Goal: Task Accomplishment & Management: Manage account settings

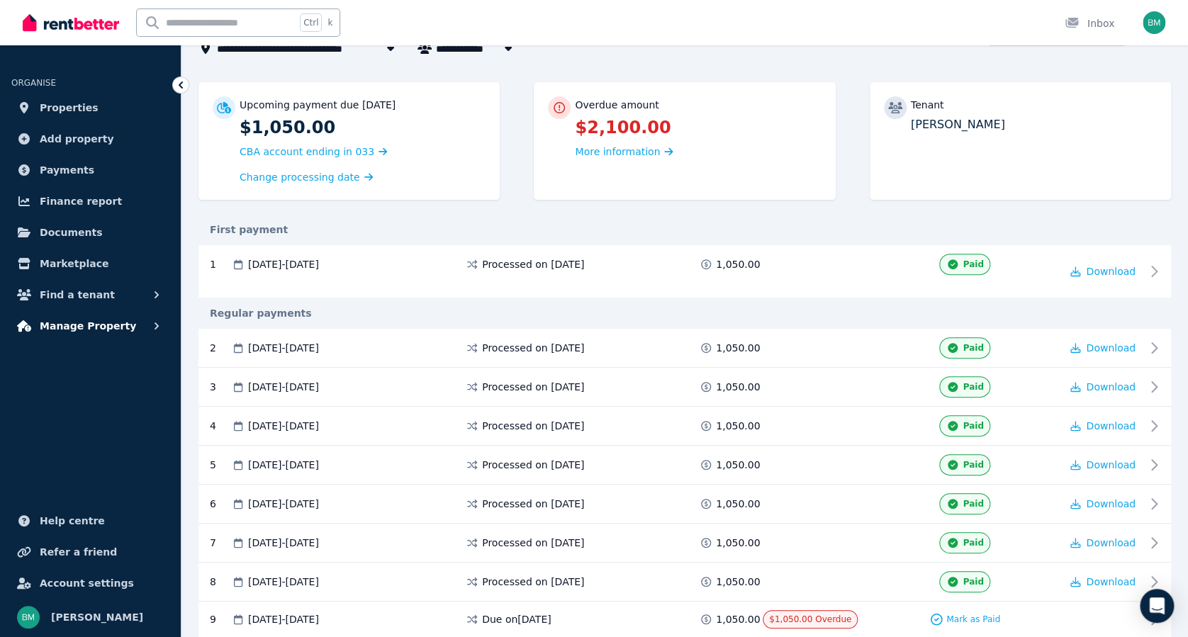
scroll to position [133, 0]
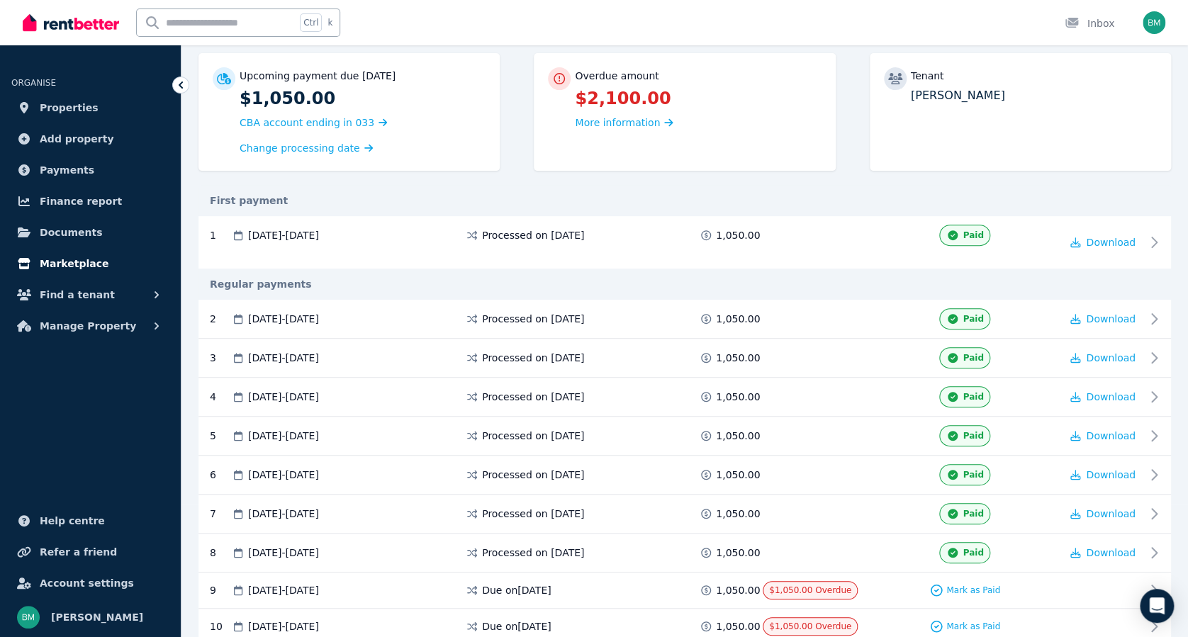
click at [67, 260] on span "Marketplace" at bounding box center [74, 263] width 69 height 17
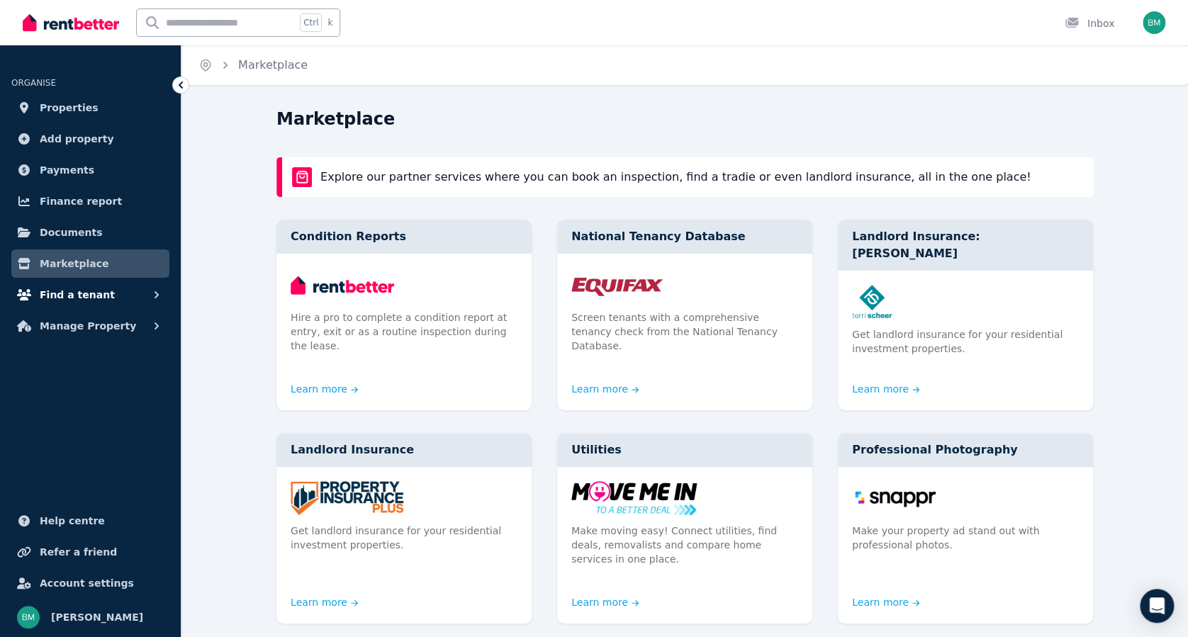
click at [67, 289] on span "Find a tenant" at bounding box center [77, 294] width 75 height 17
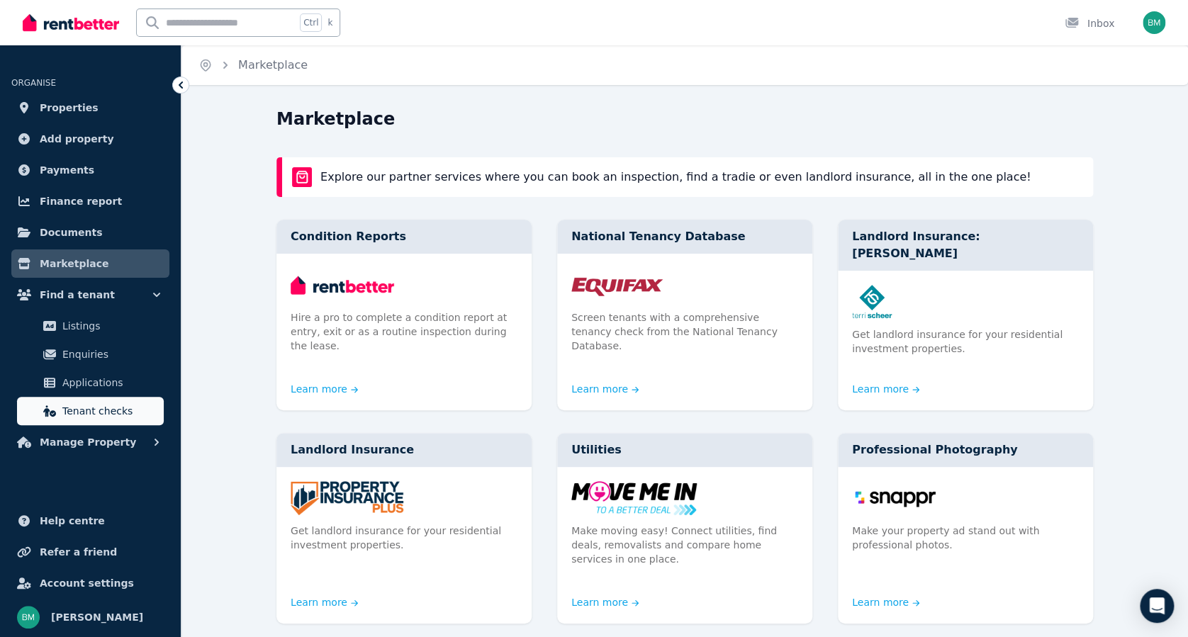
click at [94, 410] on span "Tenant checks" at bounding box center [110, 411] width 96 height 17
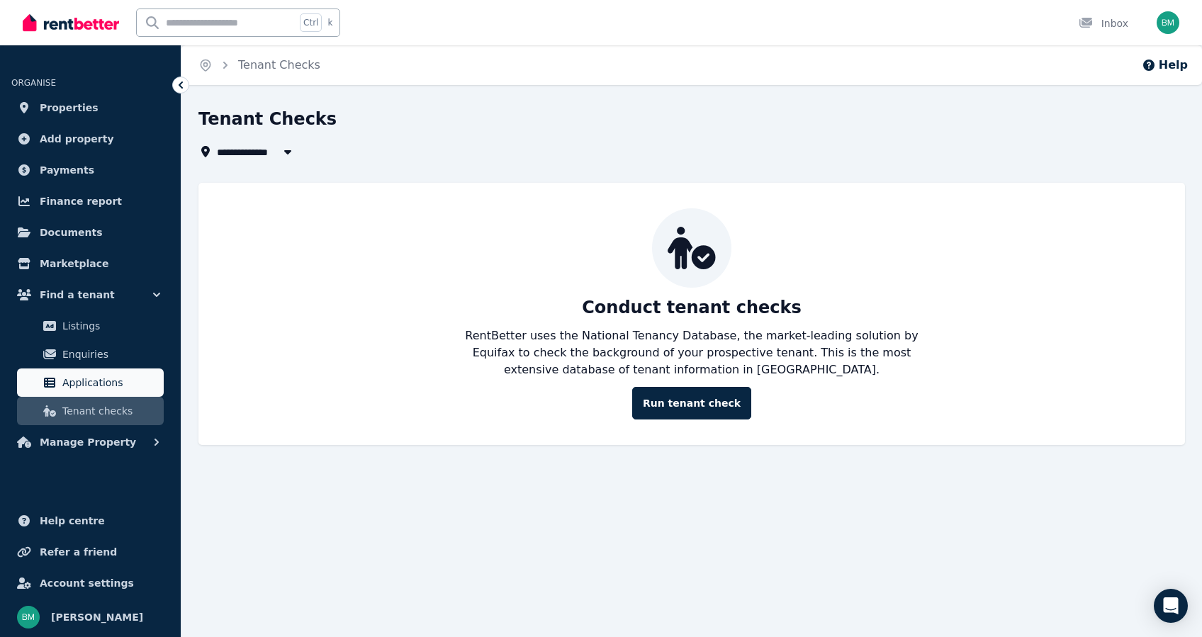
click at [93, 386] on span "Applications" at bounding box center [110, 382] width 96 height 17
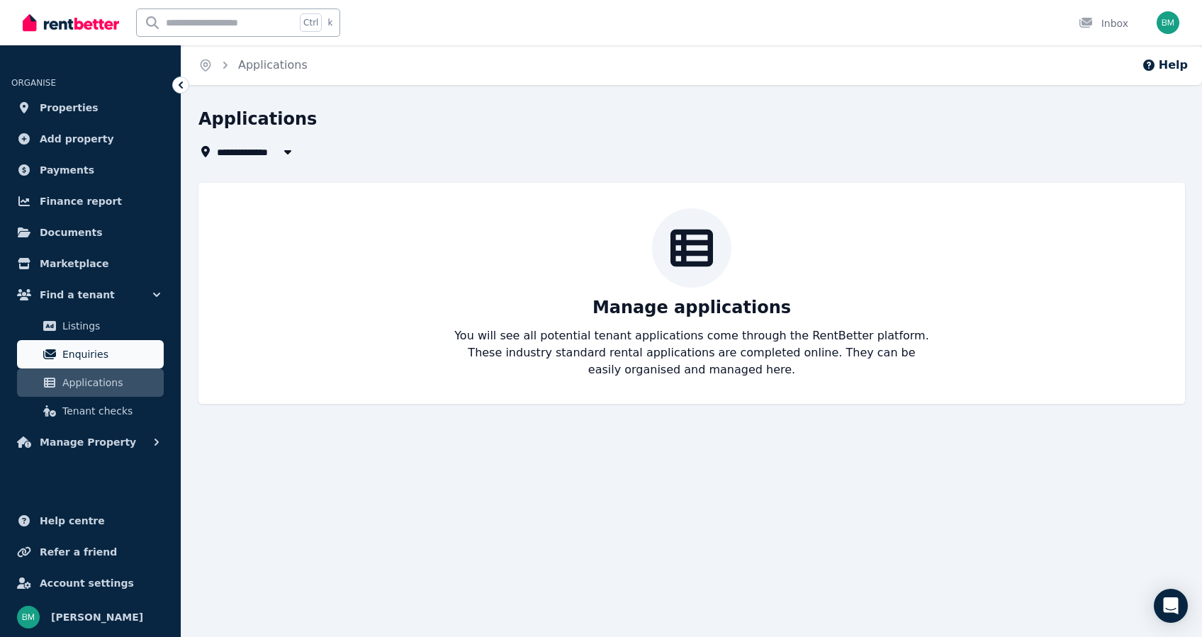
click at [90, 356] on span "Enquiries" at bounding box center [110, 354] width 96 height 17
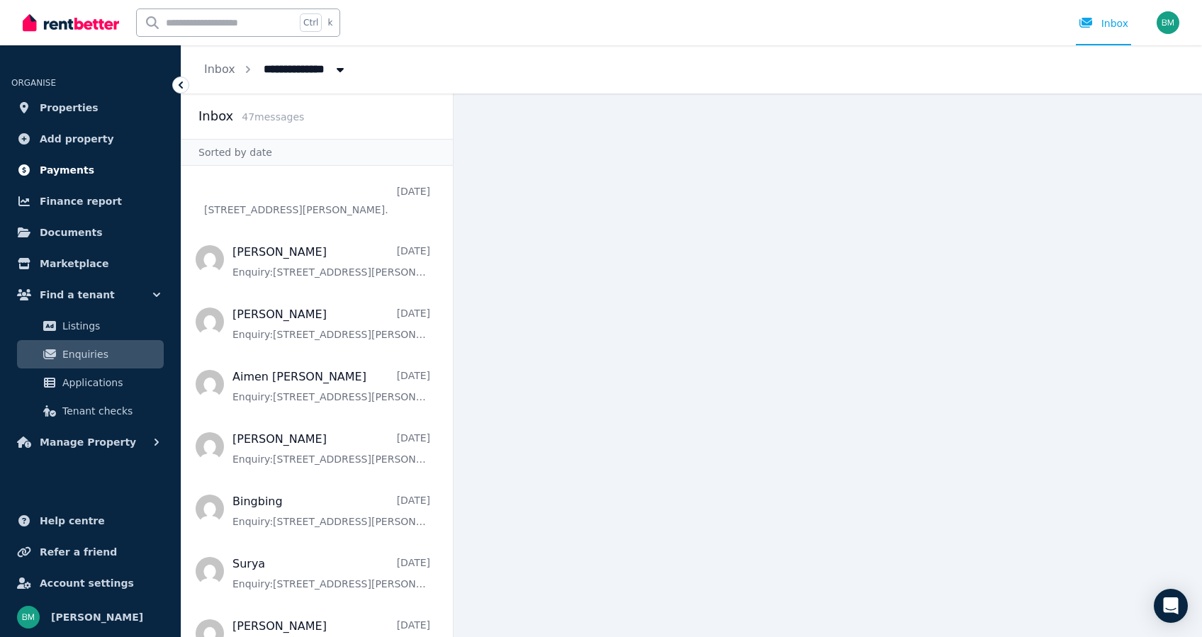
click at [67, 174] on span "Payments" at bounding box center [67, 170] width 55 height 17
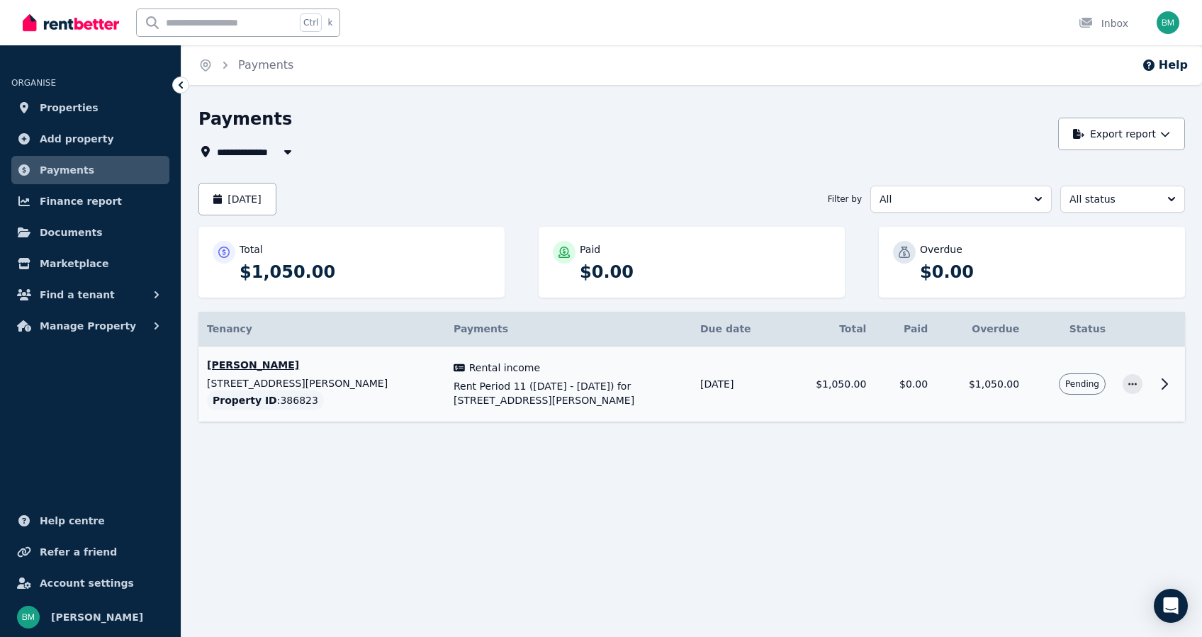
click at [467, 393] on span "Rent Period 11 ([DATE] - [DATE]) for [STREET_ADDRESS][PERSON_NAME]" at bounding box center [569, 393] width 230 height 28
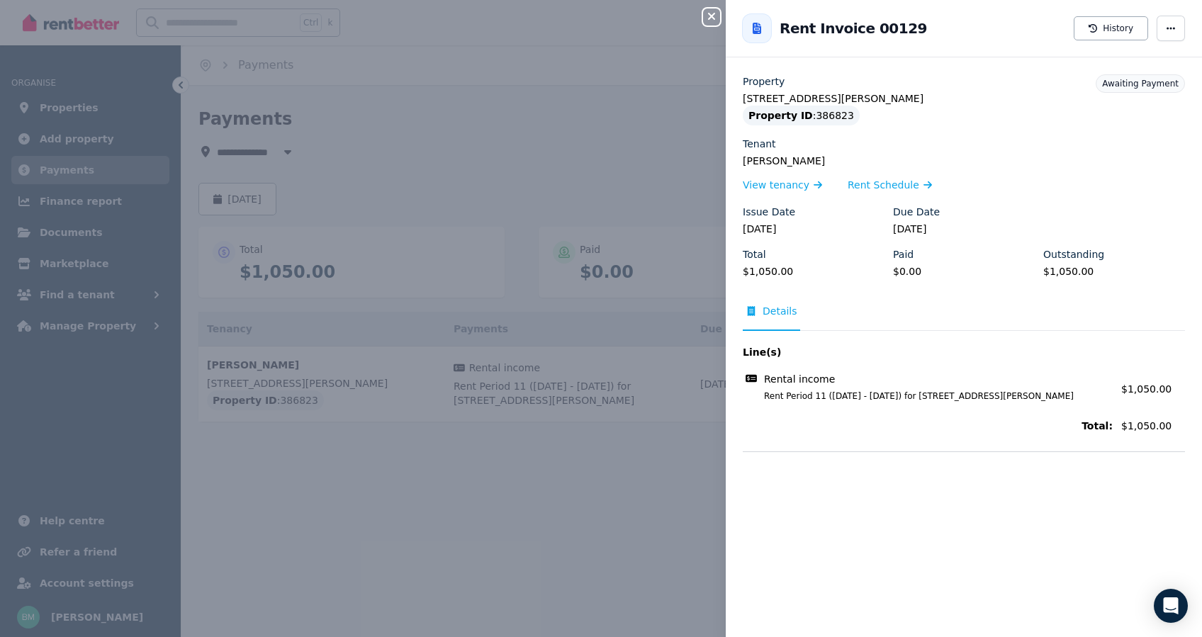
click at [404, 100] on div "Close panel Back to Rent Invoice 00129 History Property [STREET_ADDRESS][PERSON…" at bounding box center [601, 318] width 1202 height 637
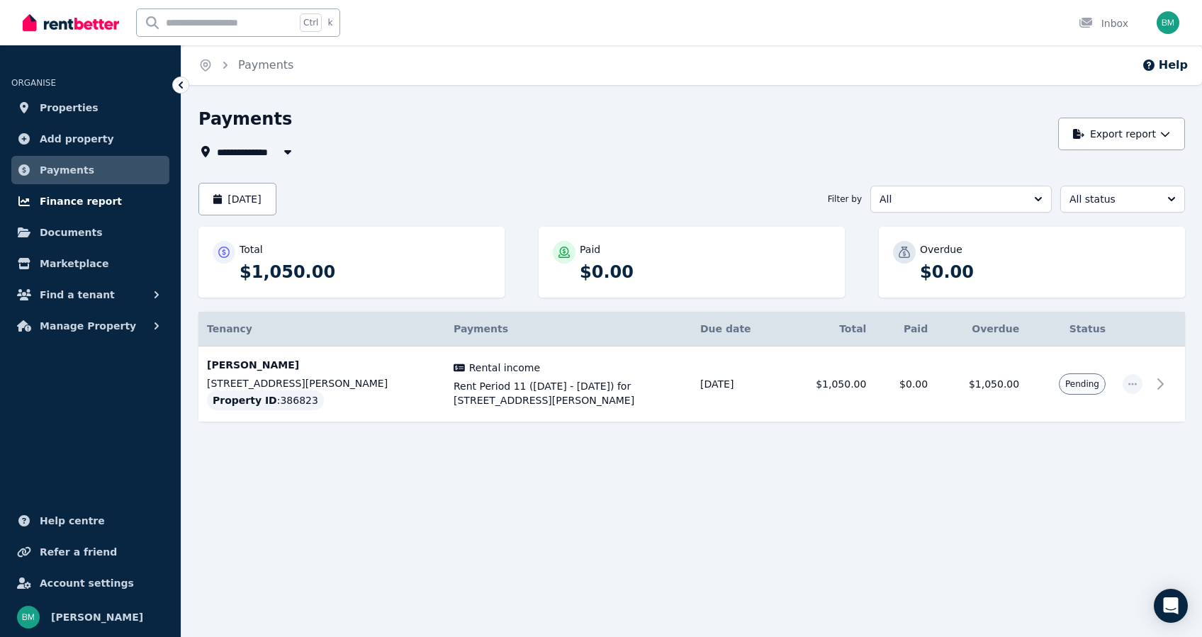
click at [67, 199] on span "Finance report" at bounding box center [81, 201] width 82 height 17
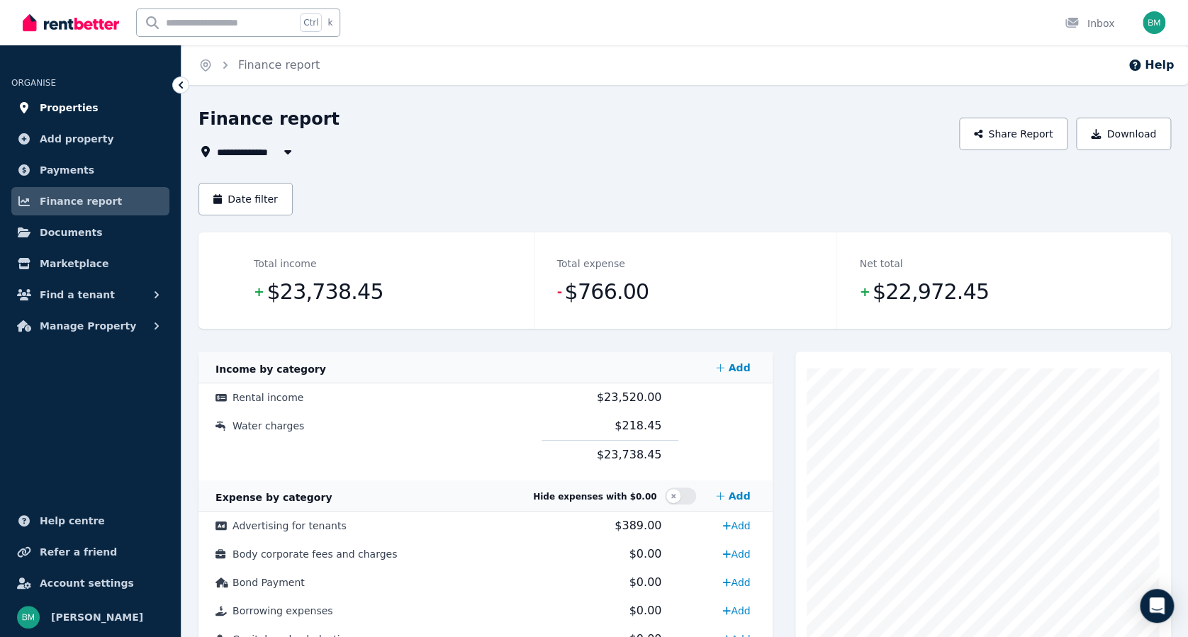
click at [86, 105] on link "Properties" at bounding box center [90, 108] width 158 height 28
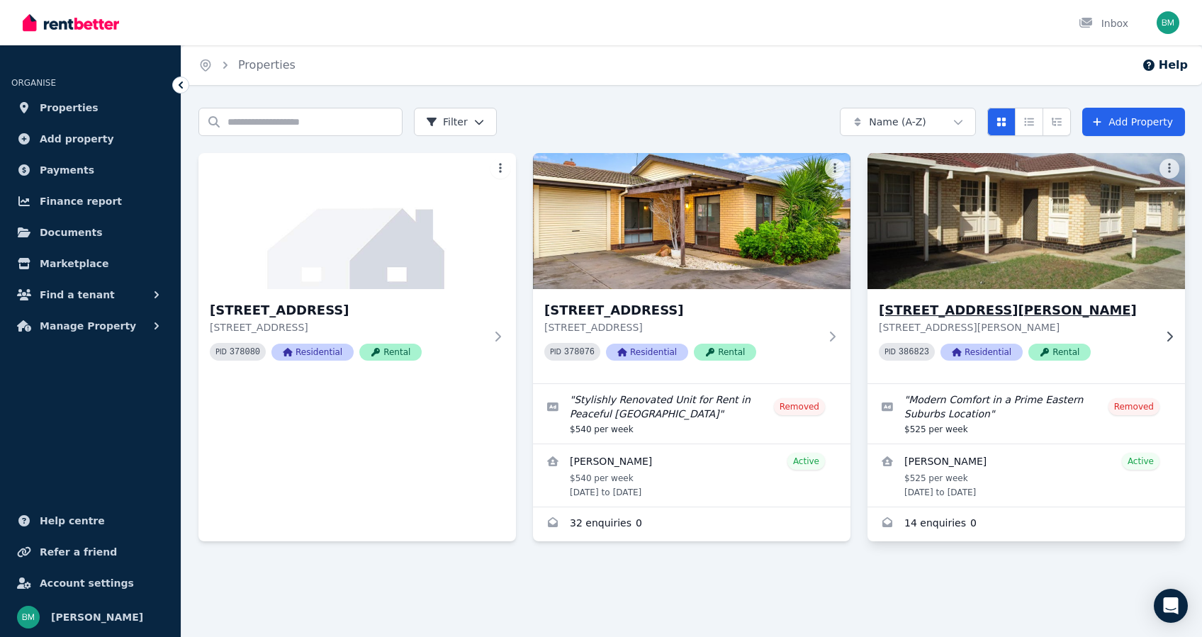
click at [972, 304] on h3 "[STREET_ADDRESS][PERSON_NAME]" at bounding box center [1016, 310] width 275 height 20
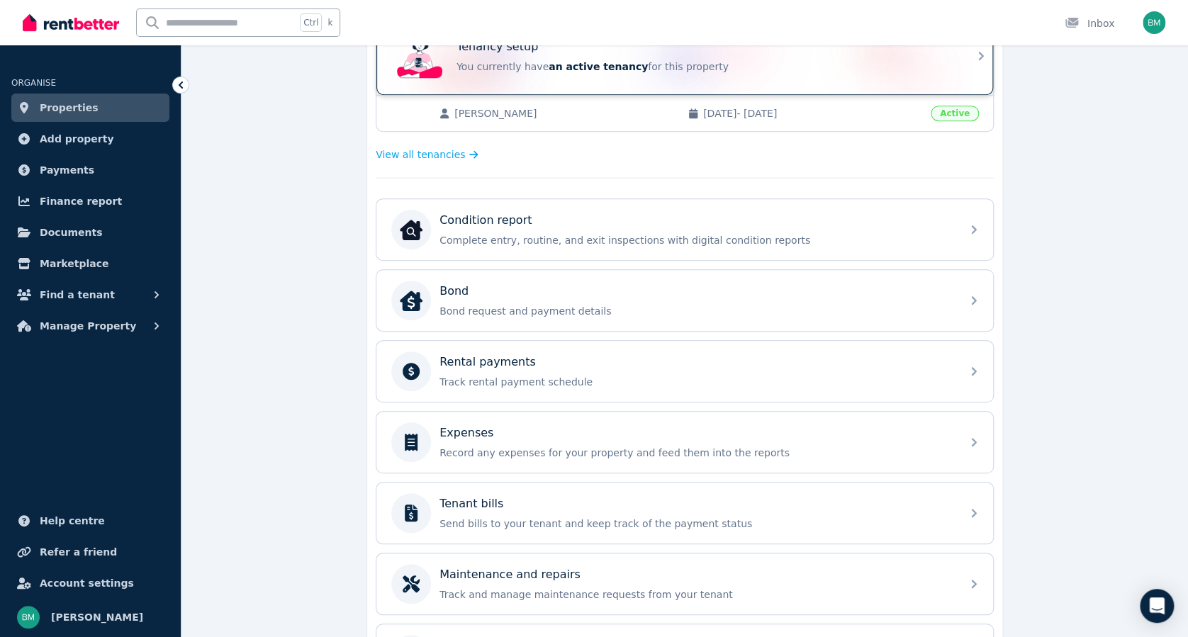
scroll to position [428, 0]
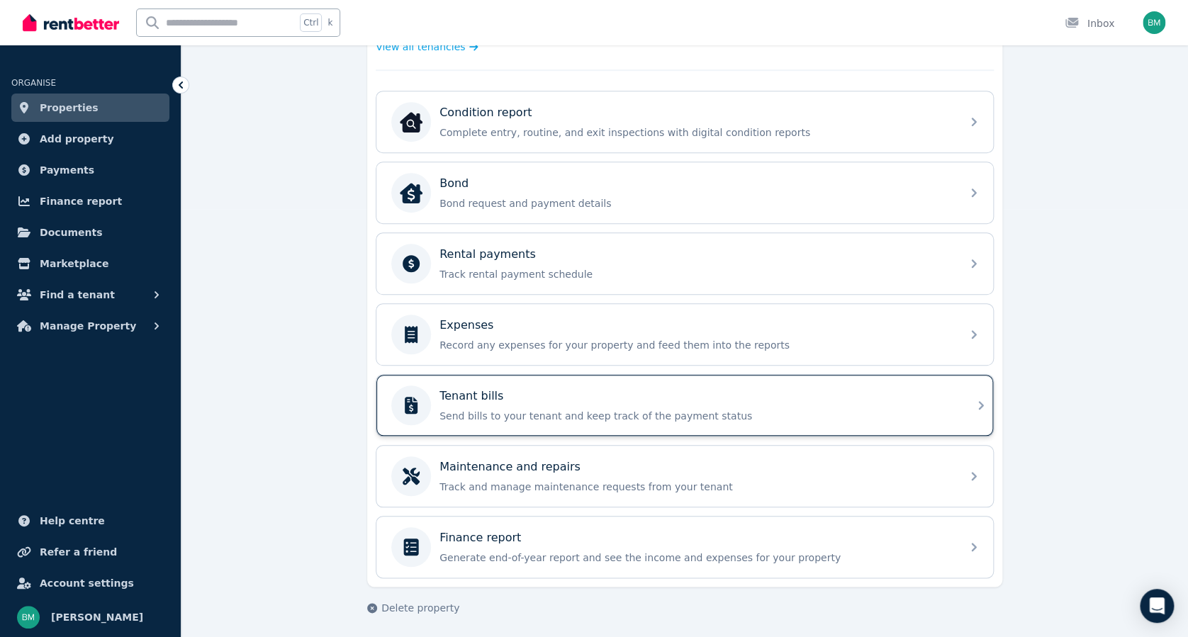
click at [488, 380] on div "Tenant bills Send bills to your tenant and keep track of the payment status" at bounding box center [684, 405] width 617 height 61
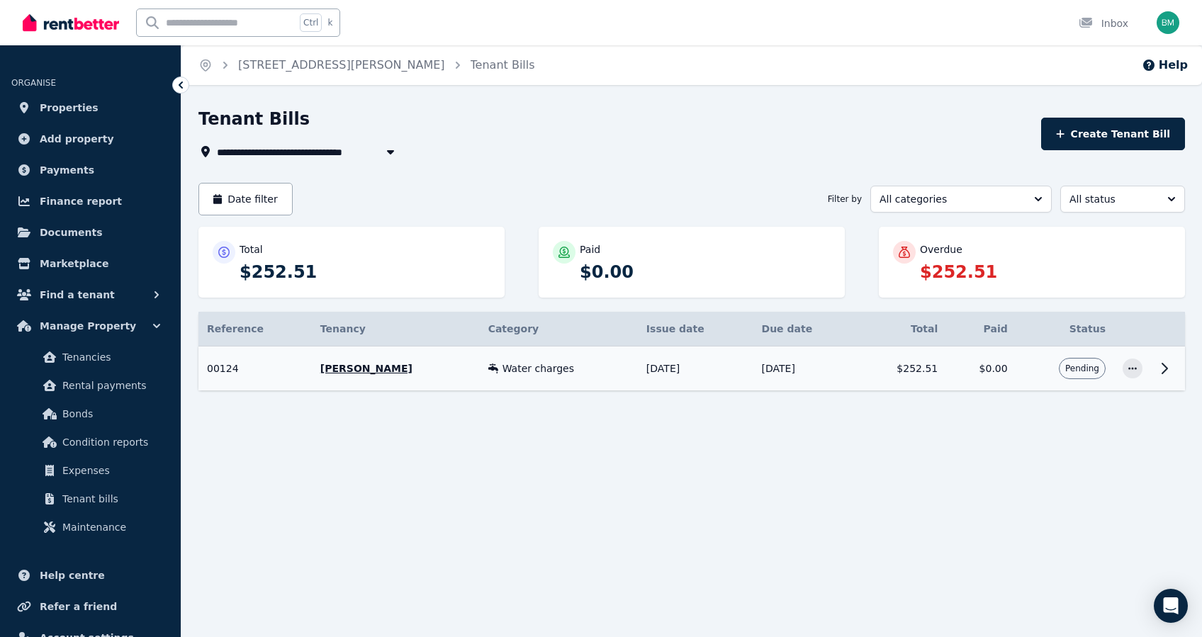
click at [332, 364] on p "[PERSON_NAME]" at bounding box center [395, 368] width 151 height 14
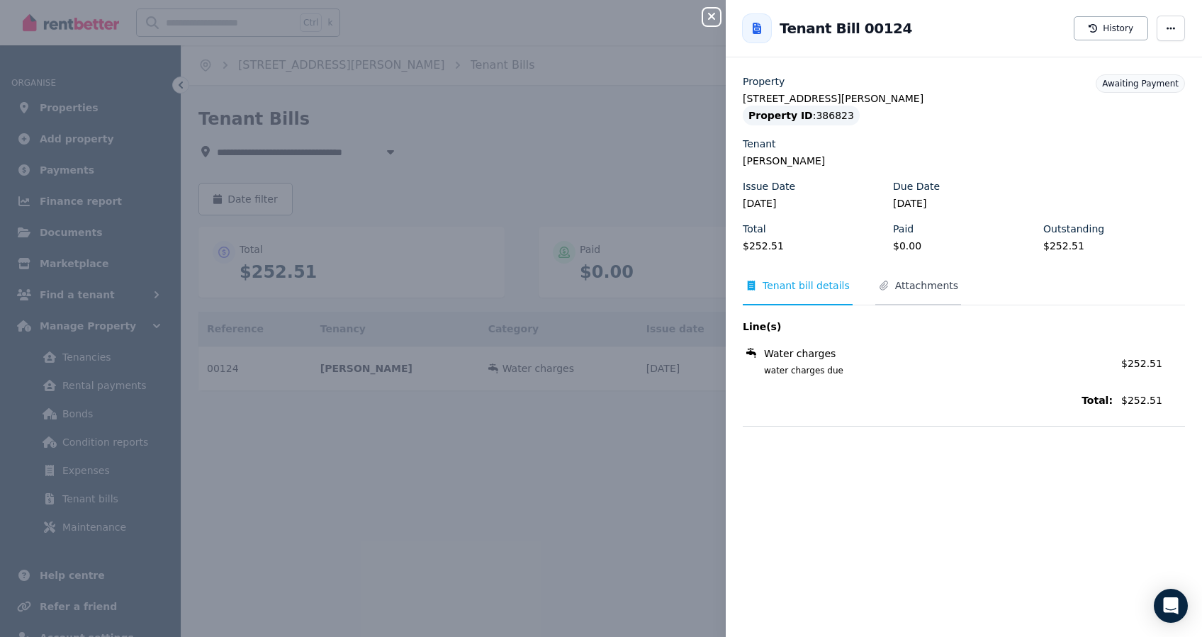
click at [907, 291] on span "Attachments" at bounding box center [926, 286] width 63 height 14
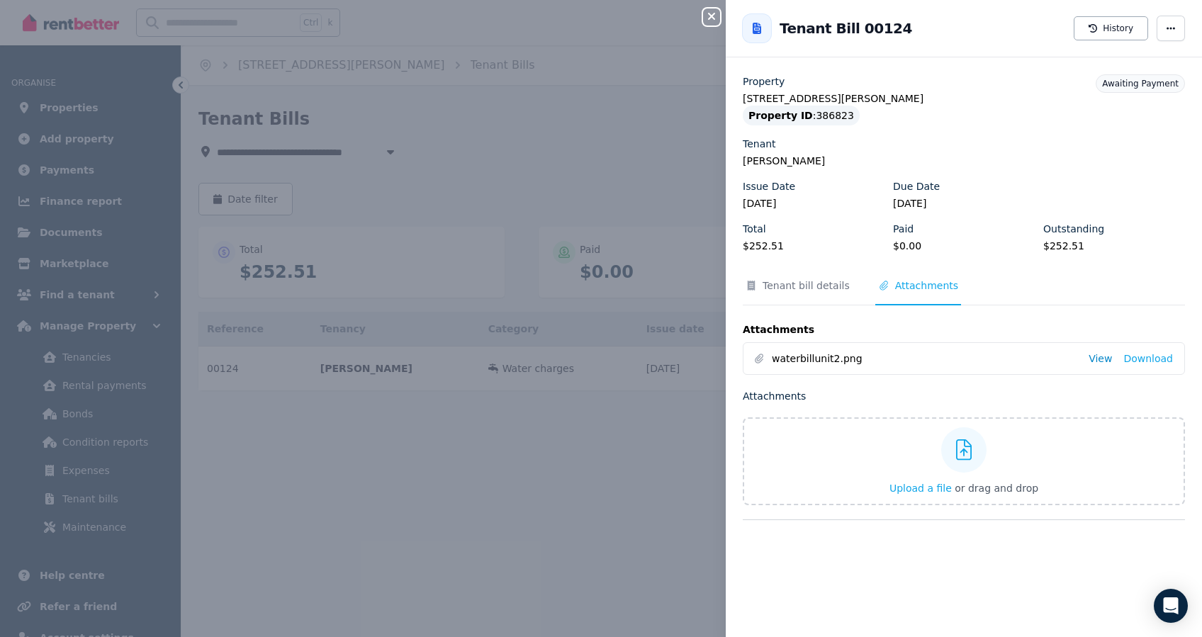
click at [1092, 359] on link "View" at bounding box center [1100, 358] width 23 height 14
click at [499, 115] on div "Close panel Back to Tenant Bill 00124 History Property [STREET_ADDRESS][PERSON_…" at bounding box center [601, 318] width 1202 height 637
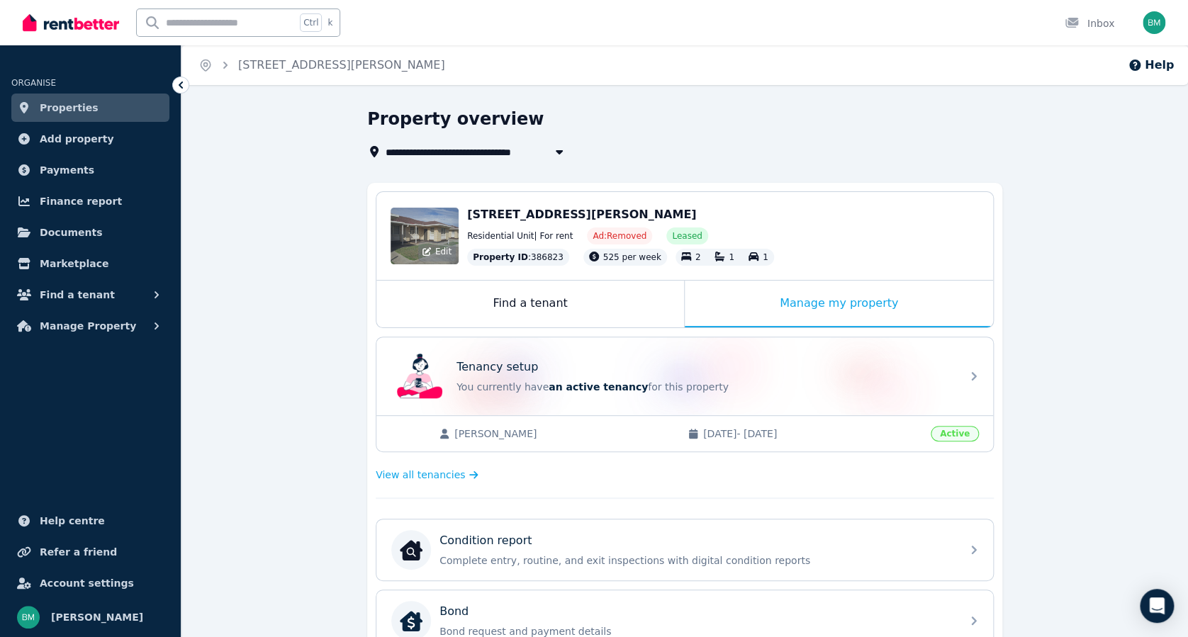
click at [431, 224] on div "Edit" at bounding box center [424, 236] width 68 height 57
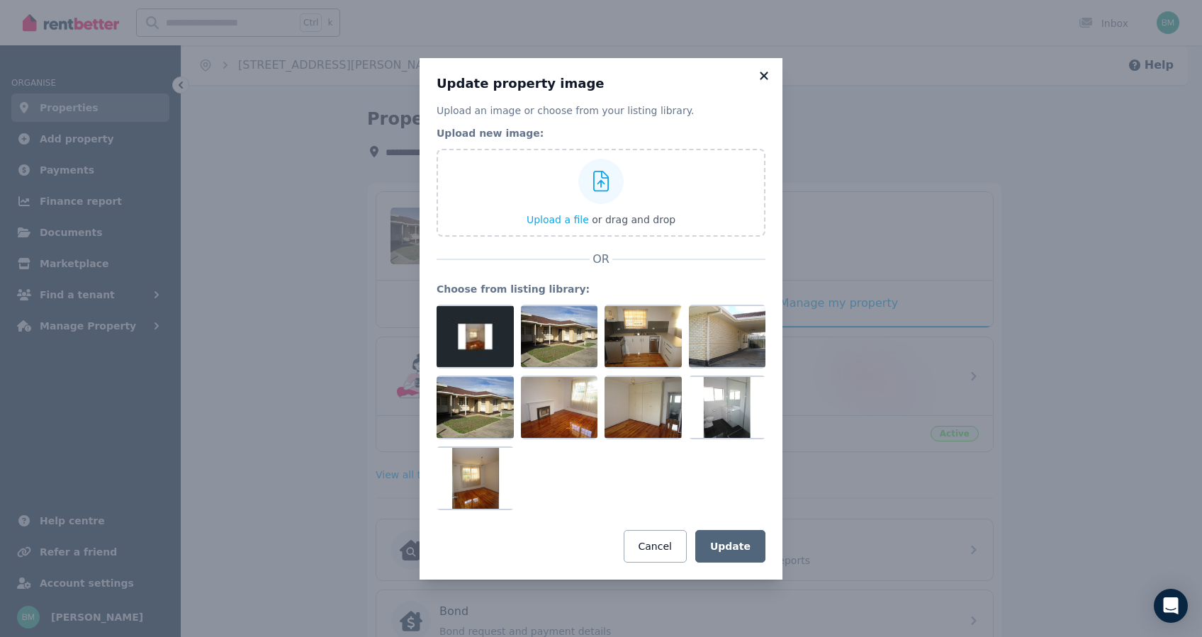
click at [765, 72] on icon at bounding box center [764, 75] width 14 height 13
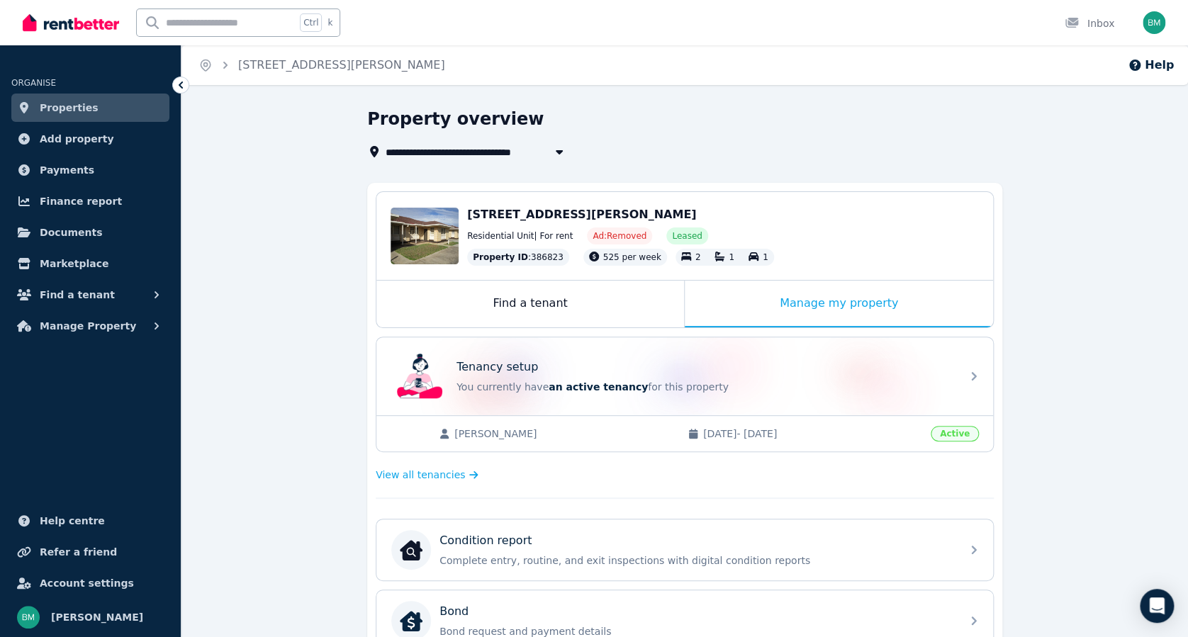
click at [612, 208] on span "[STREET_ADDRESS][PERSON_NAME]" at bounding box center [581, 214] width 229 height 13
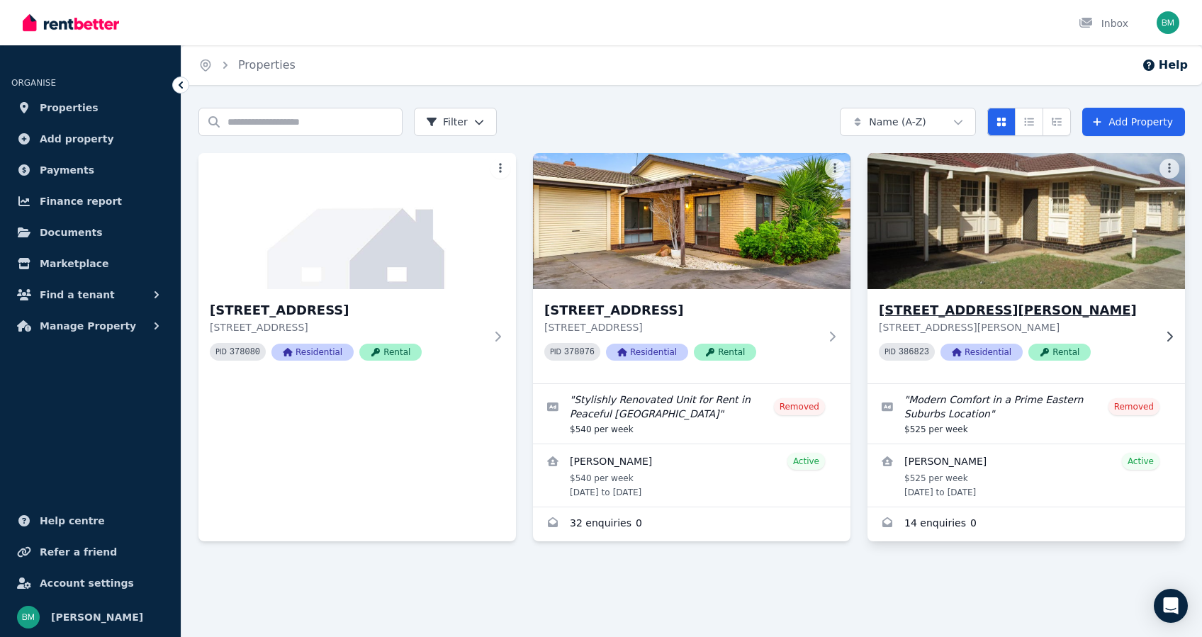
click at [1051, 314] on h3 "[STREET_ADDRESS][PERSON_NAME]" at bounding box center [1016, 310] width 275 height 20
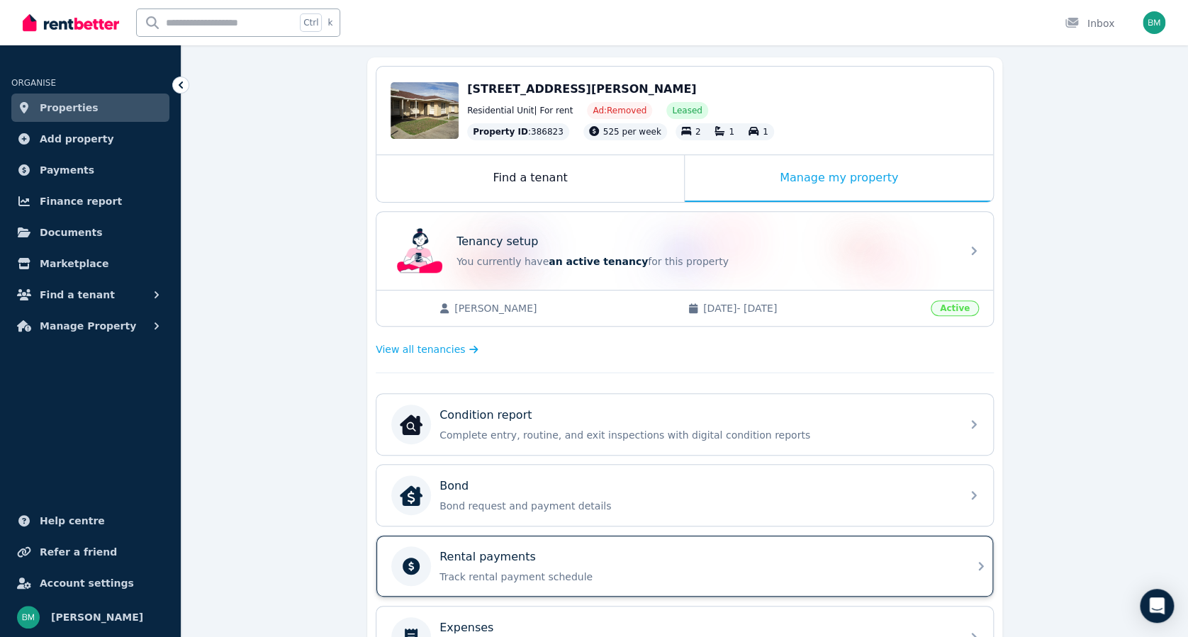
scroll to position [189, 0]
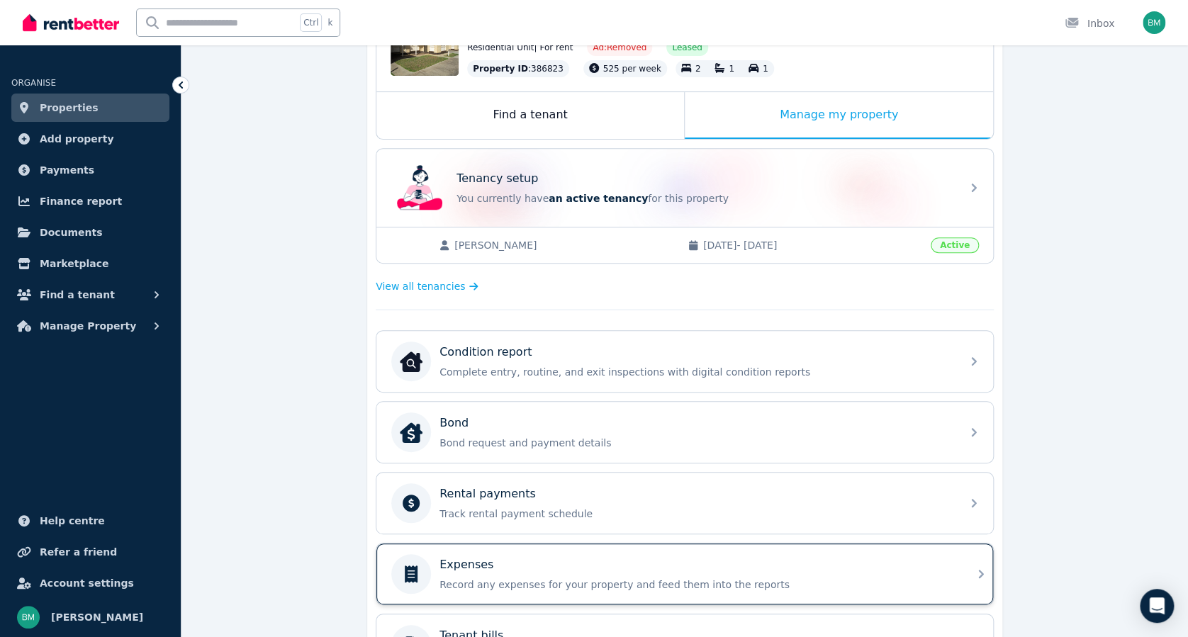
click at [499, 549] on div "Expenses Record any expenses for your property and feed them into the reports" at bounding box center [684, 574] width 617 height 61
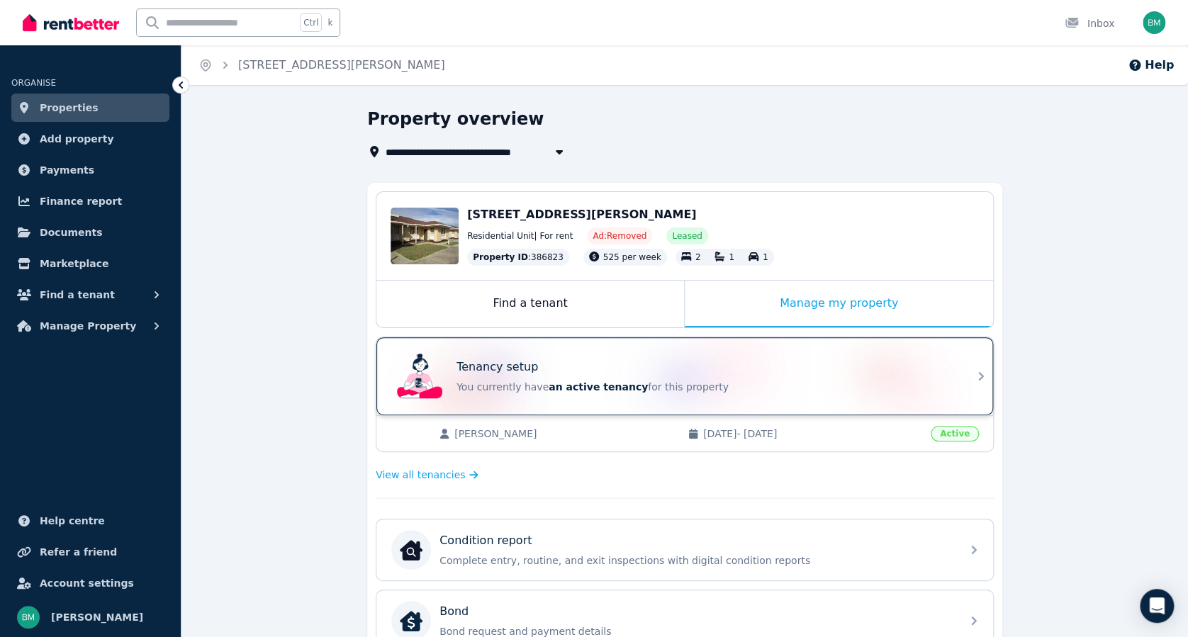
scroll to position [428, 0]
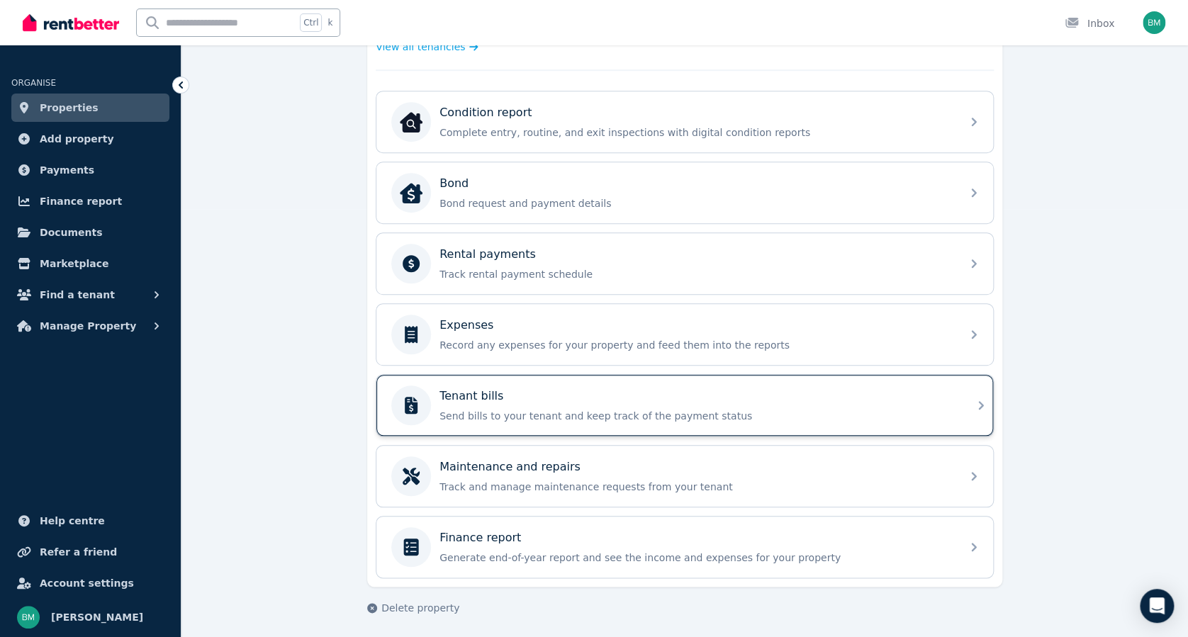
click at [547, 388] on div "Tenant bills" at bounding box center [695, 396] width 513 height 17
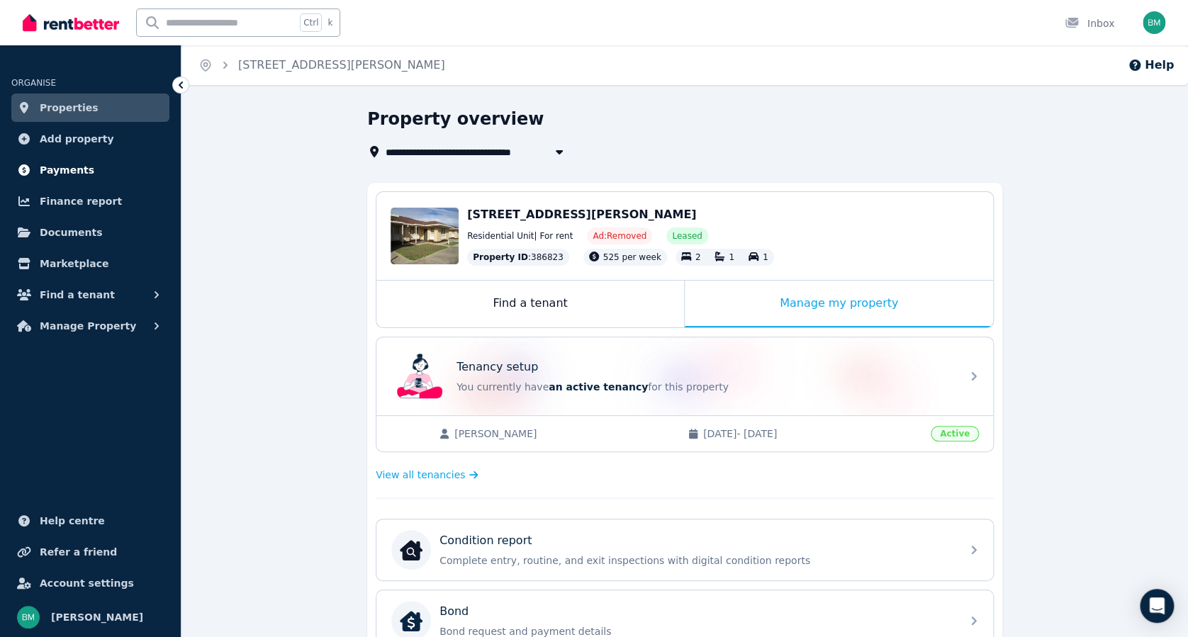
click at [75, 163] on span "Payments" at bounding box center [67, 170] width 55 height 17
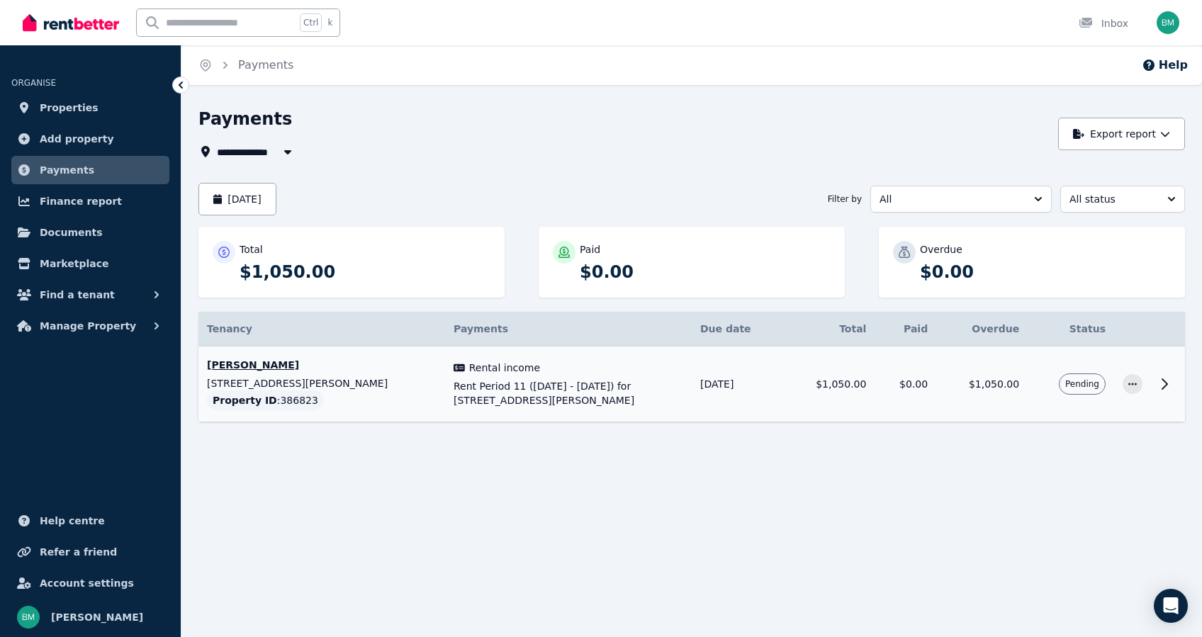
click at [247, 374] on td "[PERSON_NAME] [STREET_ADDRESS][PERSON_NAME] Property ID : 386823" at bounding box center [321, 385] width 247 height 76
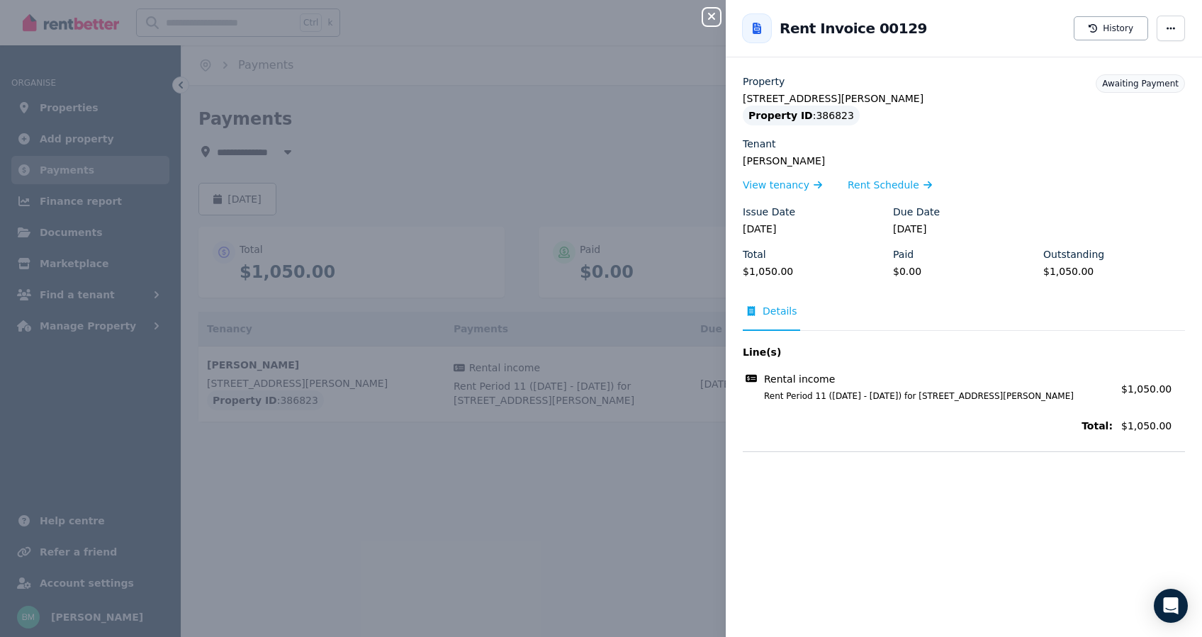
click at [233, 365] on div "Close panel Back to Rent Invoice 00129 History Property [STREET_ADDRESS][PERSON…" at bounding box center [601, 318] width 1202 height 637
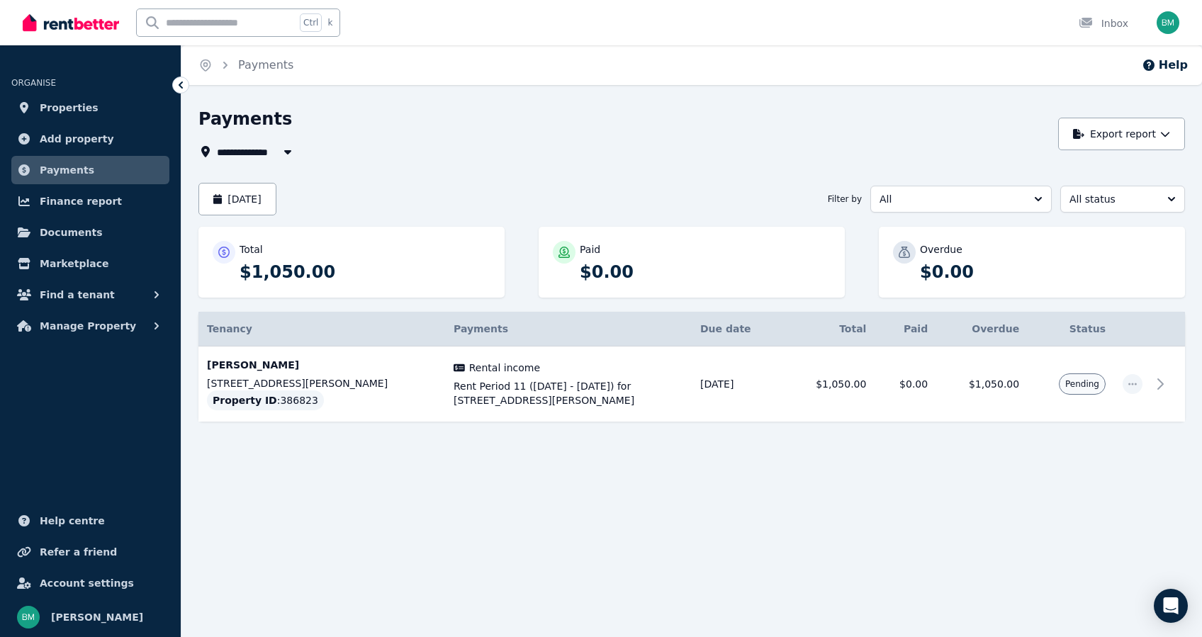
click at [233, 365] on p "[PERSON_NAME]" at bounding box center [322, 365] width 230 height 14
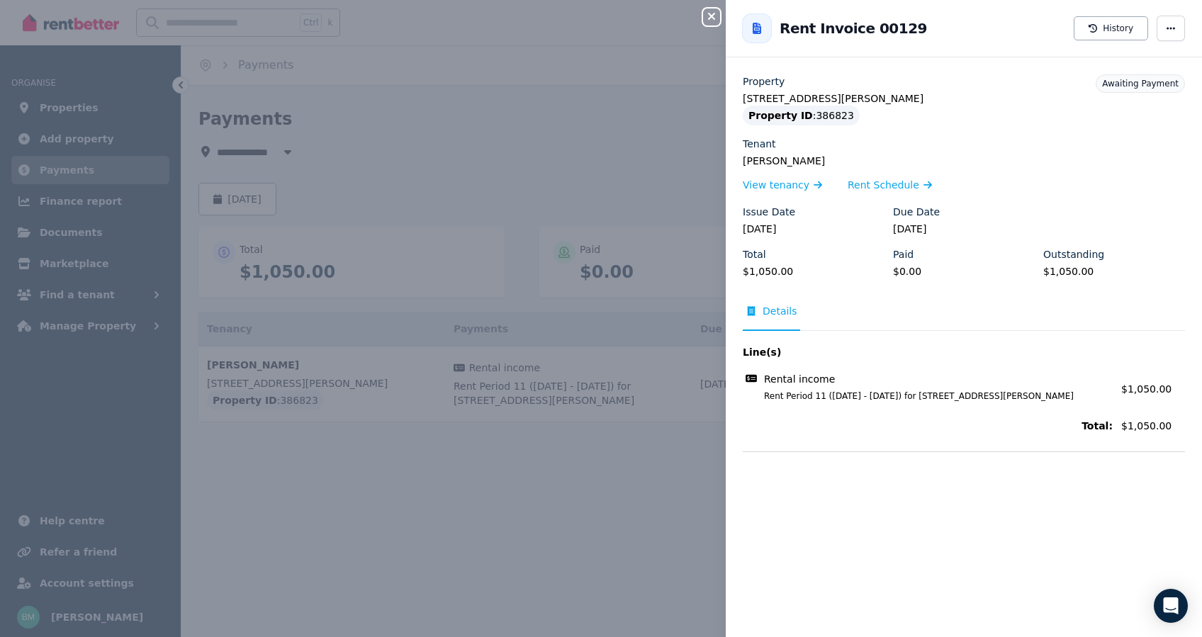
click at [317, 521] on div "Close panel Back to Rent Invoice 00129 History Property [STREET_ADDRESS][PERSON…" at bounding box center [601, 318] width 1202 height 637
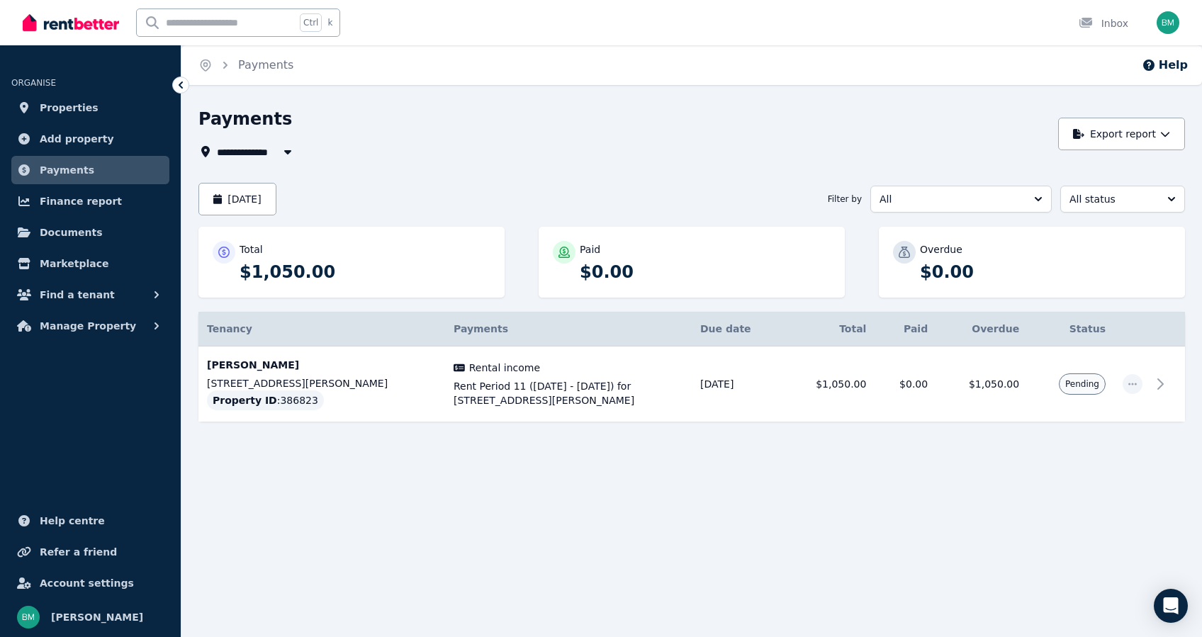
click at [259, 275] on p "$1,050.00" at bounding box center [365, 272] width 251 height 23
click at [54, 196] on span "Finance report" at bounding box center [81, 201] width 82 height 17
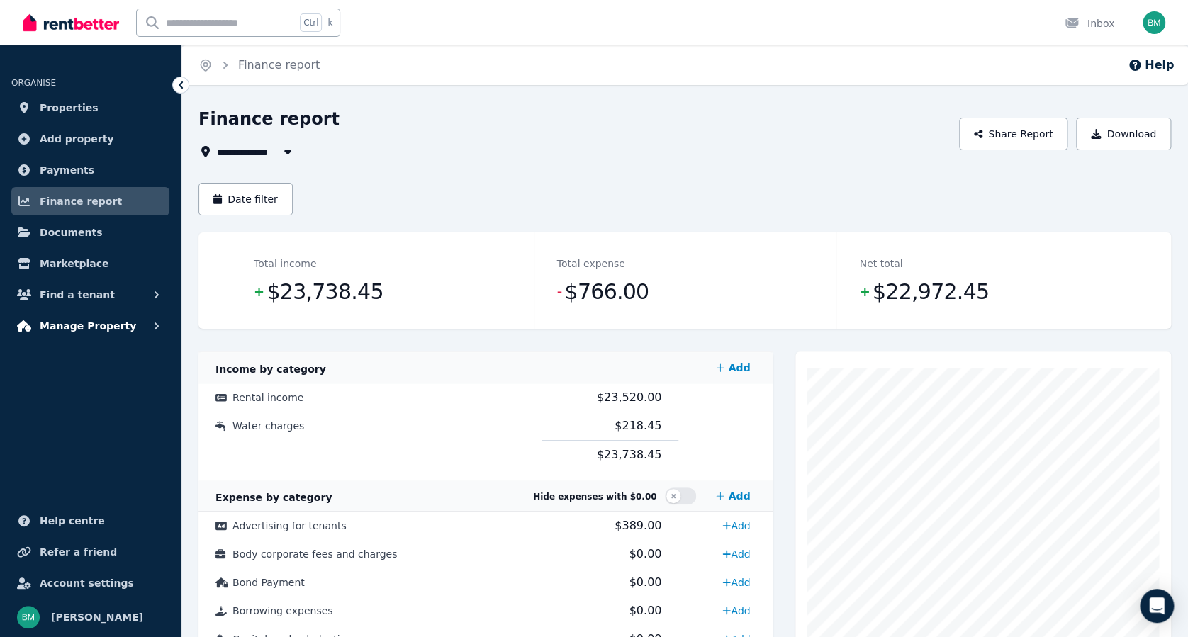
click at [60, 319] on span "Manage Property" at bounding box center [88, 325] width 96 height 17
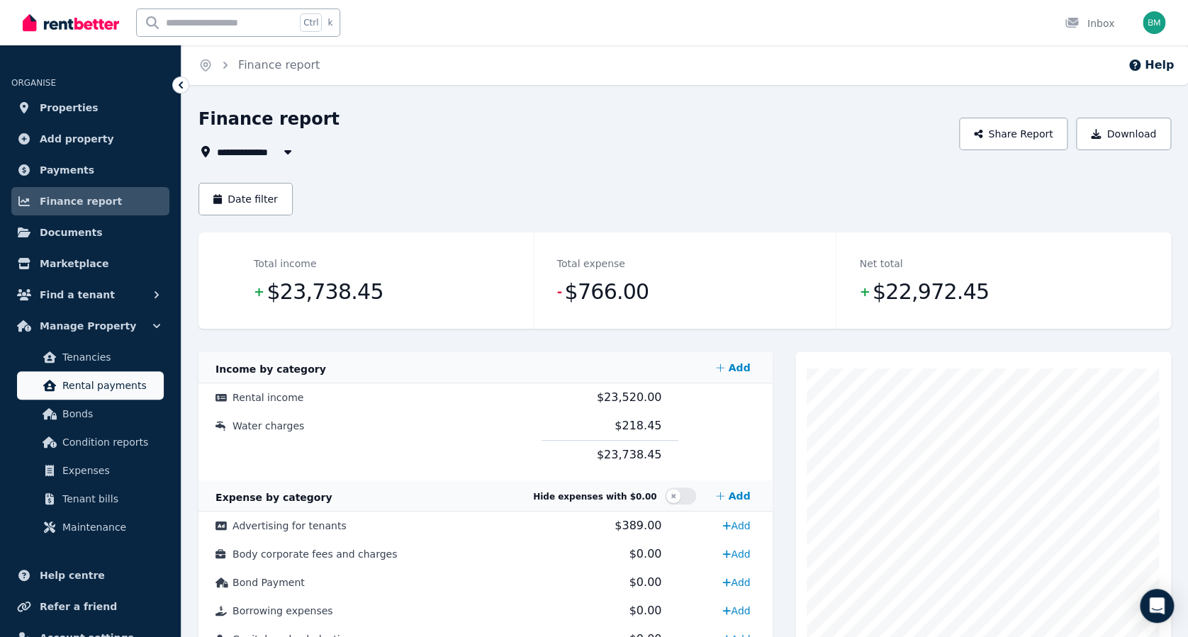
click at [97, 387] on span "Rental payments" at bounding box center [110, 385] width 96 height 17
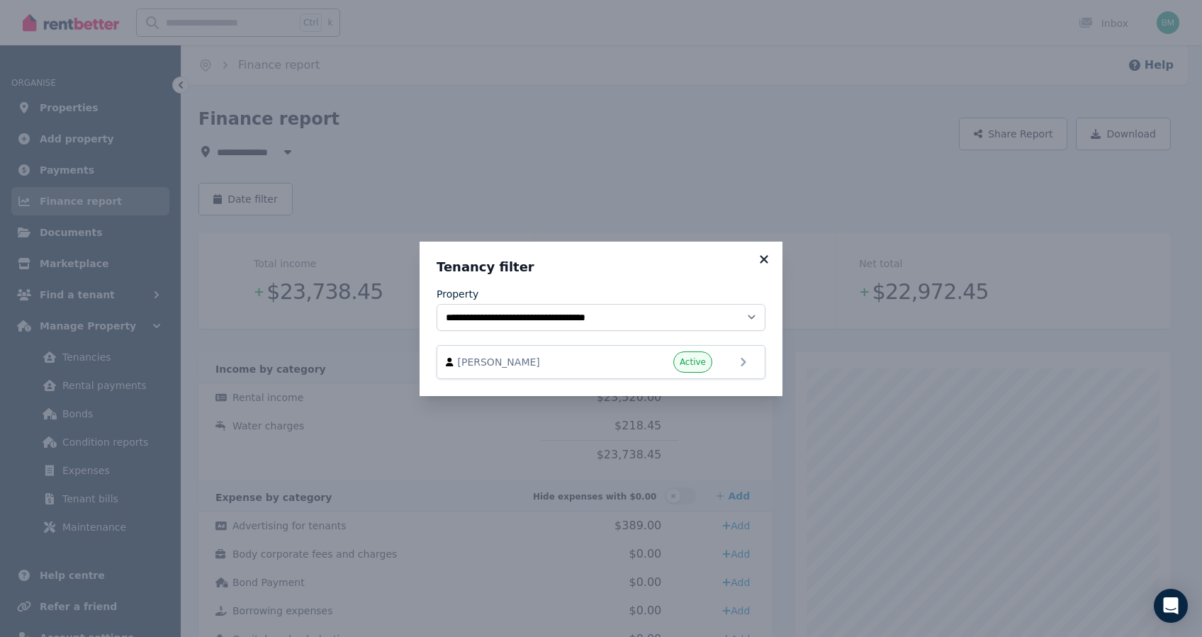
click at [763, 255] on icon at bounding box center [764, 259] width 14 height 13
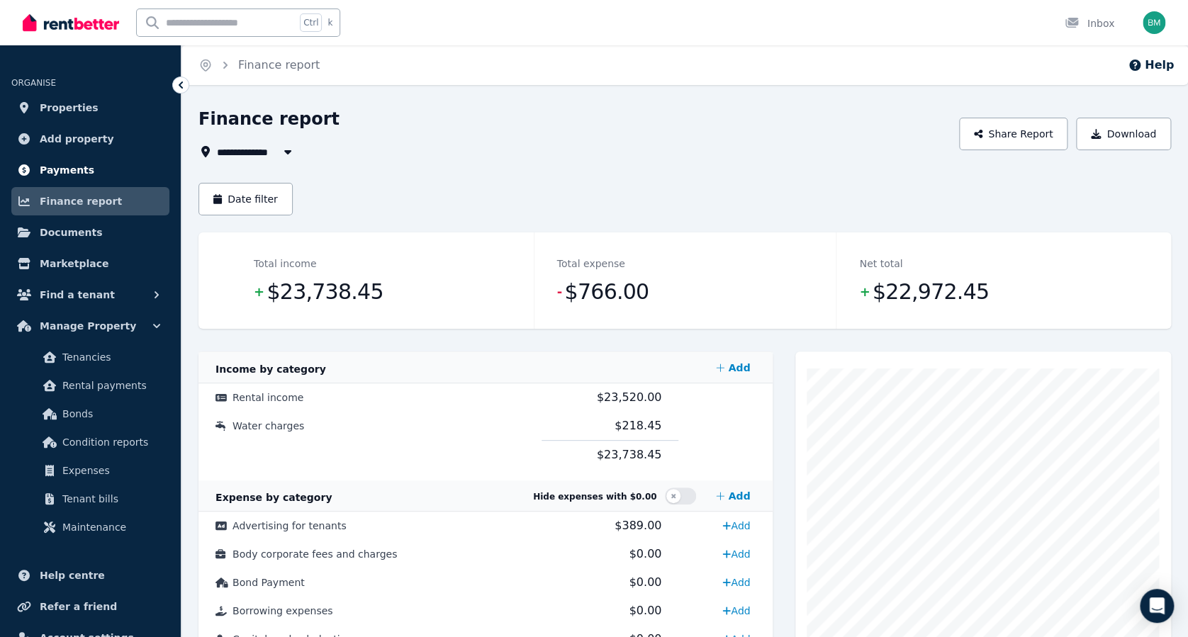
click at [68, 164] on span "Payments" at bounding box center [67, 170] width 55 height 17
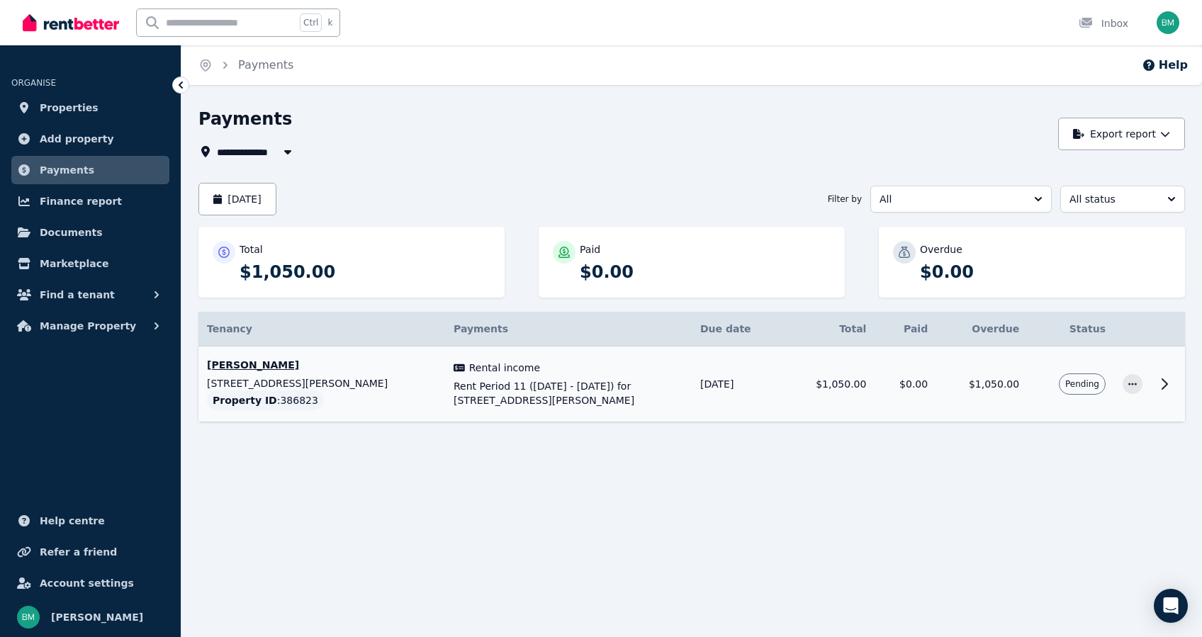
click at [229, 380] on p "[STREET_ADDRESS][PERSON_NAME]" at bounding box center [322, 383] width 230 height 14
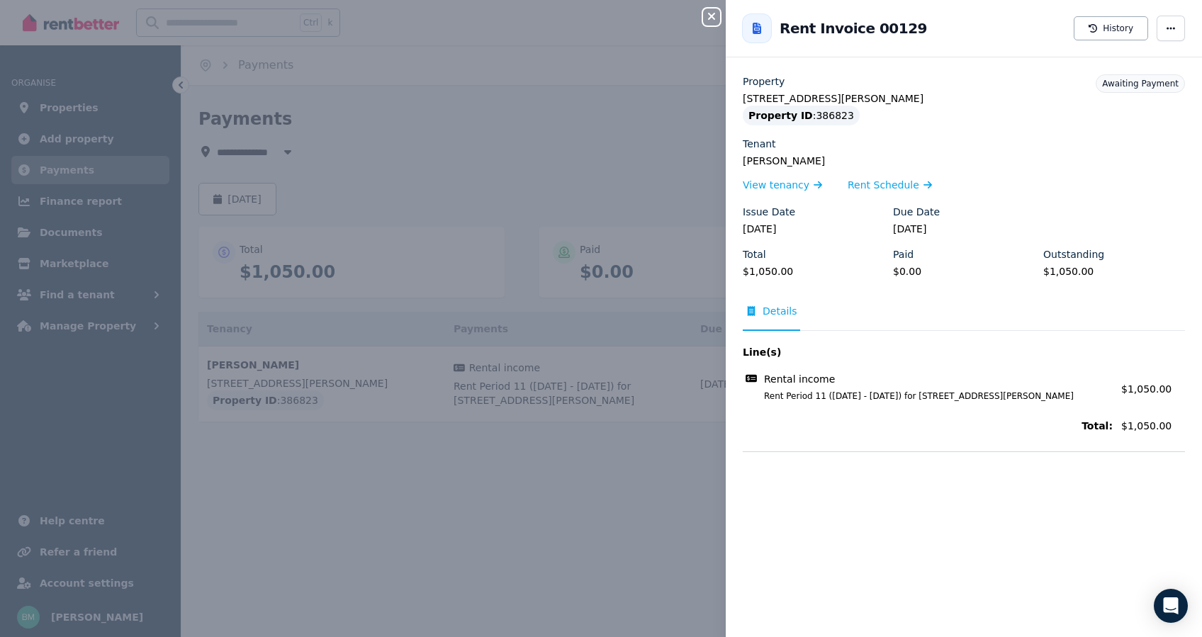
click at [387, 494] on div "Close panel Back to Rent Invoice 00129 History Property [STREET_ADDRESS][PERSON…" at bounding box center [601, 318] width 1202 height 637
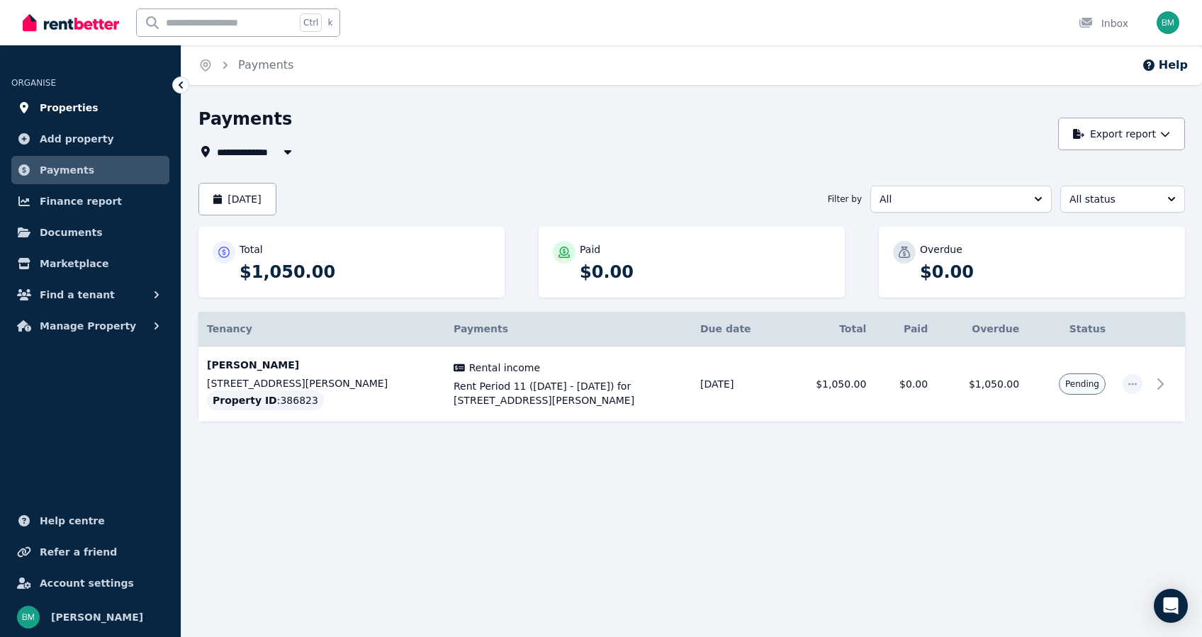
click at [61, 99] on span "Properties" at bounding box center [69, 107] width 59 height 17
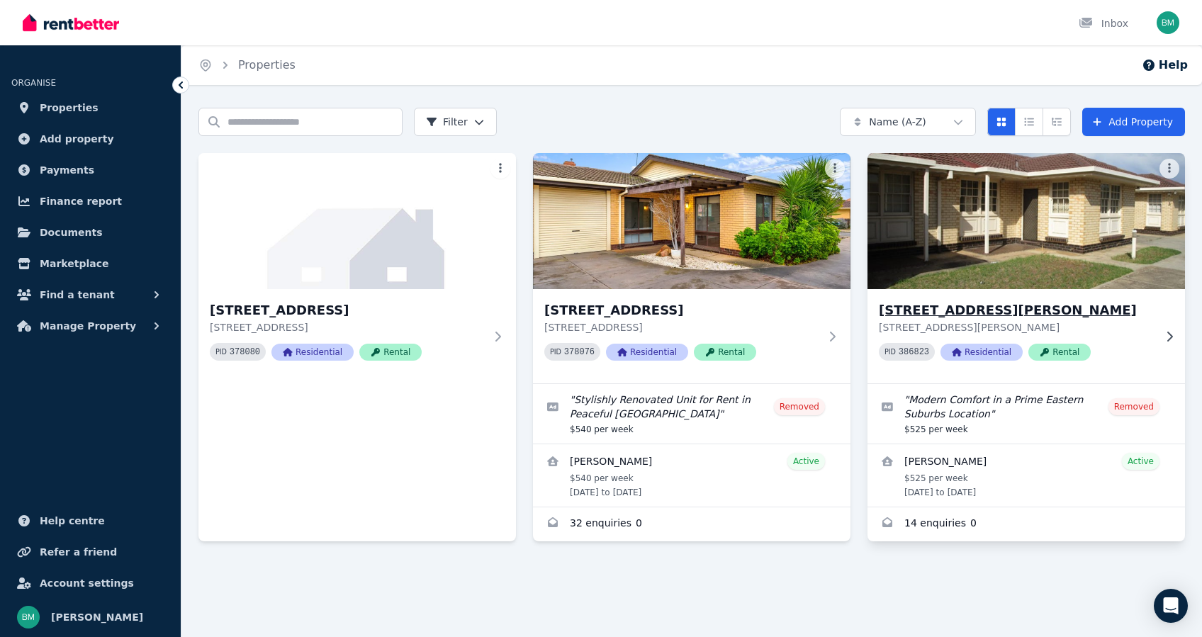
click at [896, 315] on h3 "[STREET_ADDRESS][PERSON_NAME]" at bounding box center [1016, 310] width 275 height 20
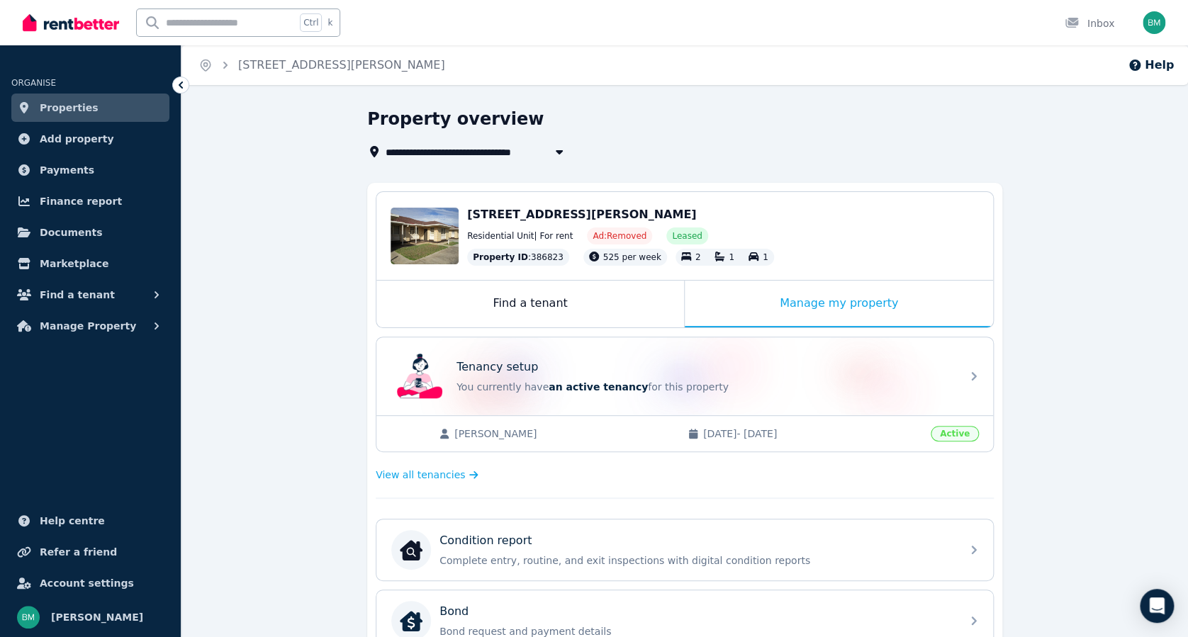
scroll to position [189, 0]
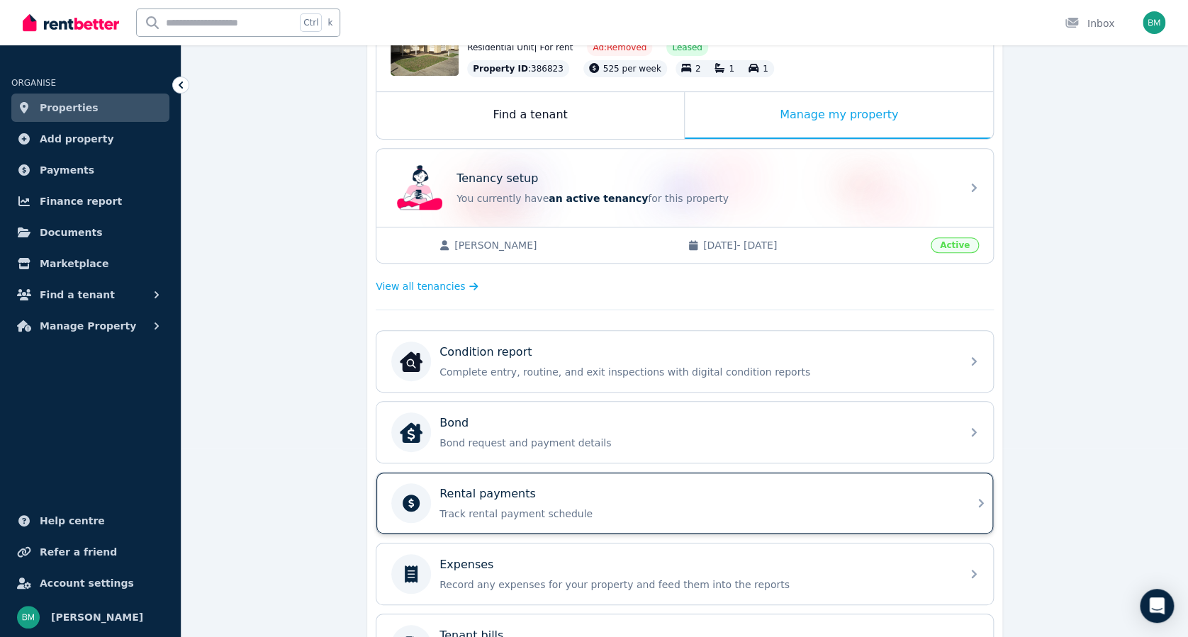
click at [629, 485] on div "Rental payments" at bounding box center [695, 493] width 513 height 17
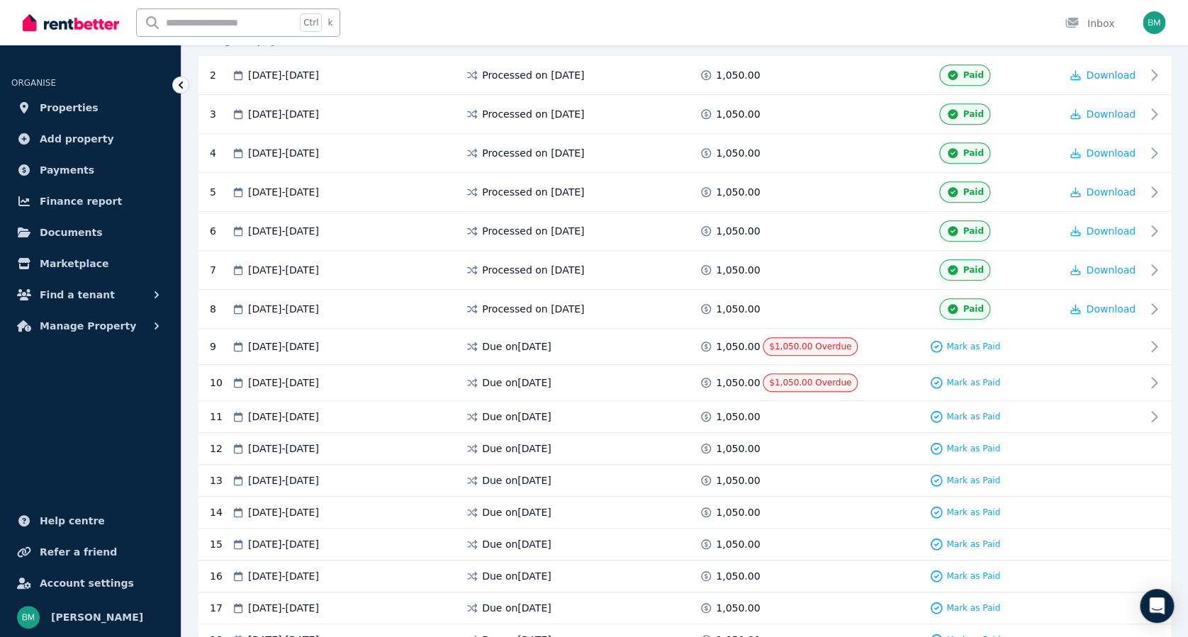
scroll to position [378, 0]
click at [981, 342] on span "Mark as Paid" at bounding box center [973, 344] width 54 height 11
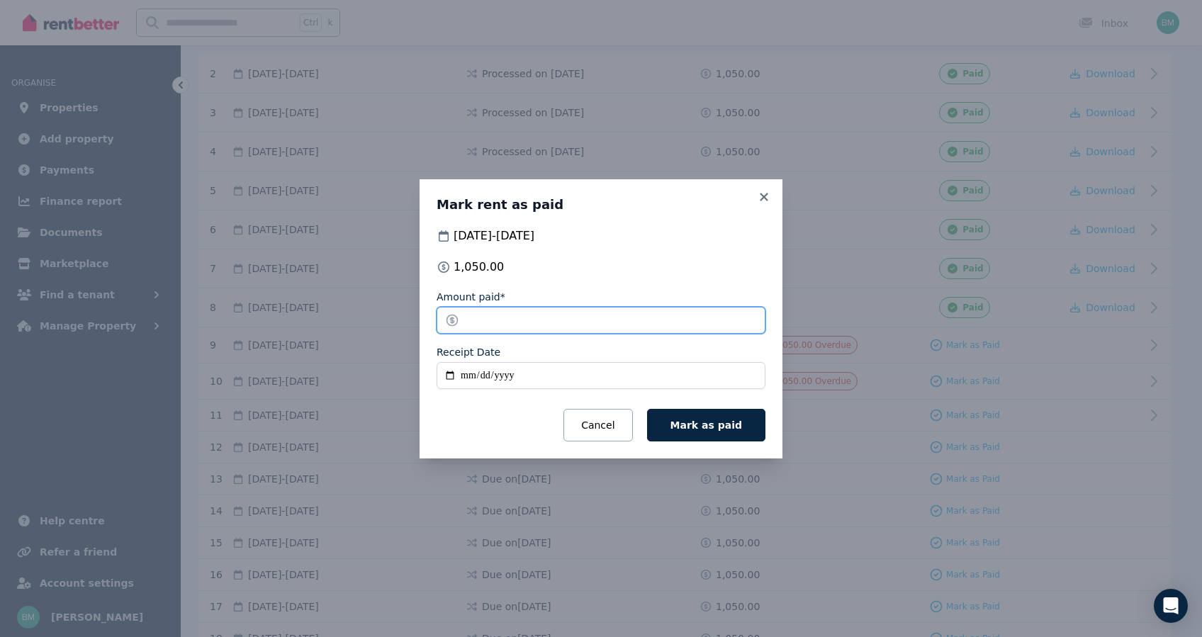
click at [615, 323] on input "*******" at bounding box center [601, 320] width 329 height 27
type input "***"
click at [455, 371] on input "Receipt Date" at bounding box center [601, 375] width 329 height 27
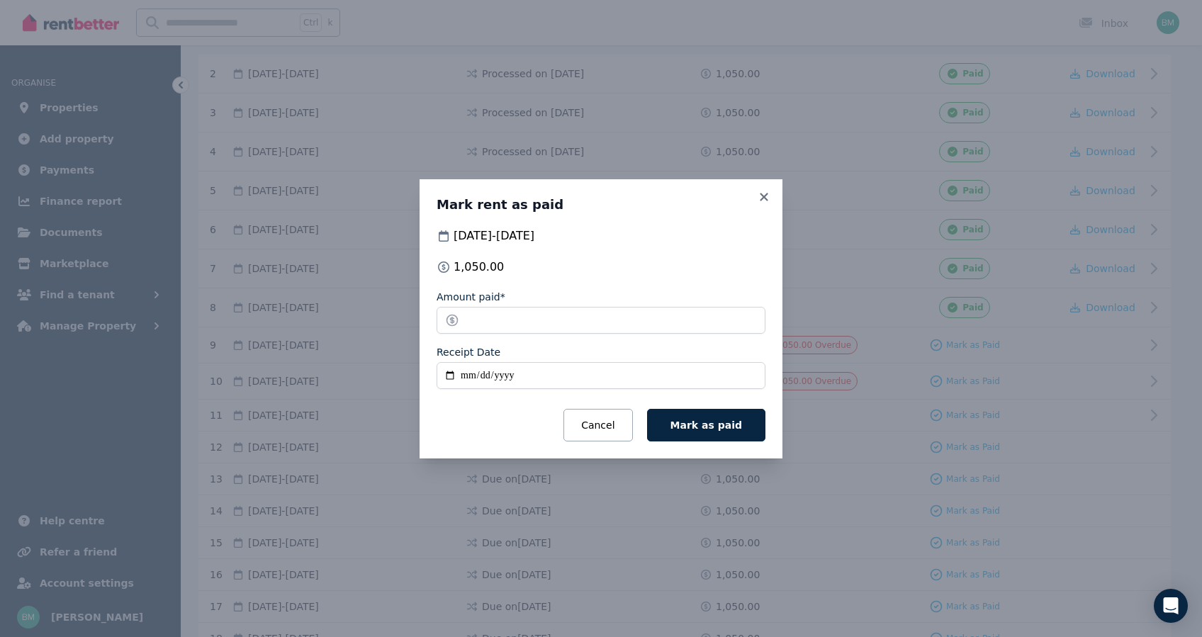
type input "**********"
click at [697, 420] on span "Mark as paid" at bounding box center [706, 425] width 72 height 11
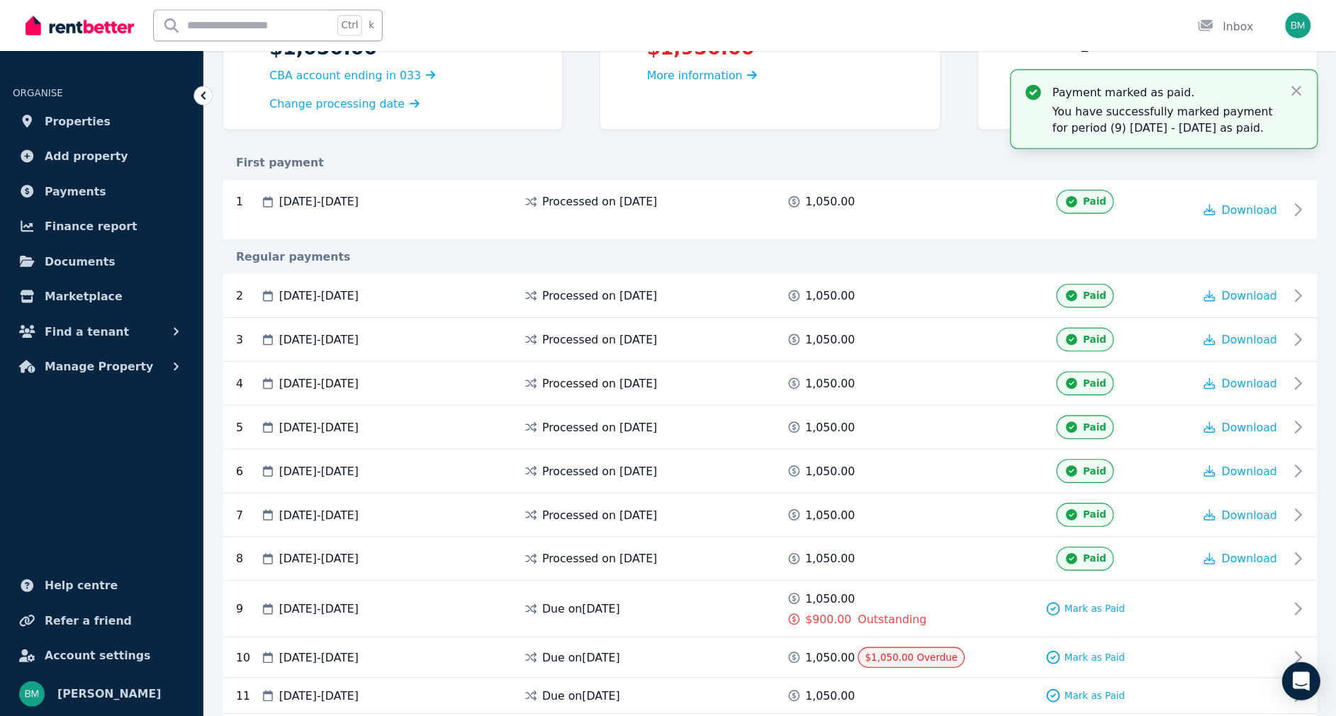
scroll to position [189, 0]
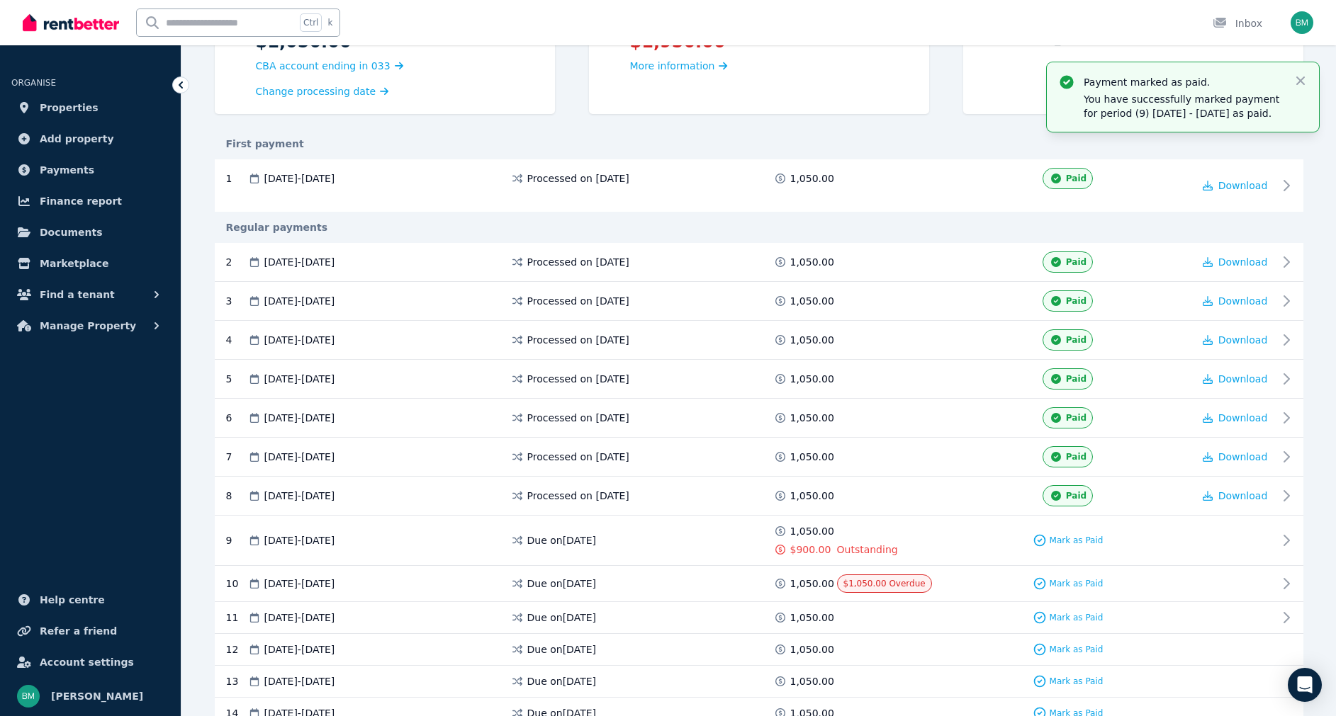
drag, startPoint x: 1157, startPoint y: 0, endPoint x: 719, endPoint y: 141, distance: 460.1
click at [719, 141] on div "First payment" at bounding box center [759, 144] width 1089 height 14
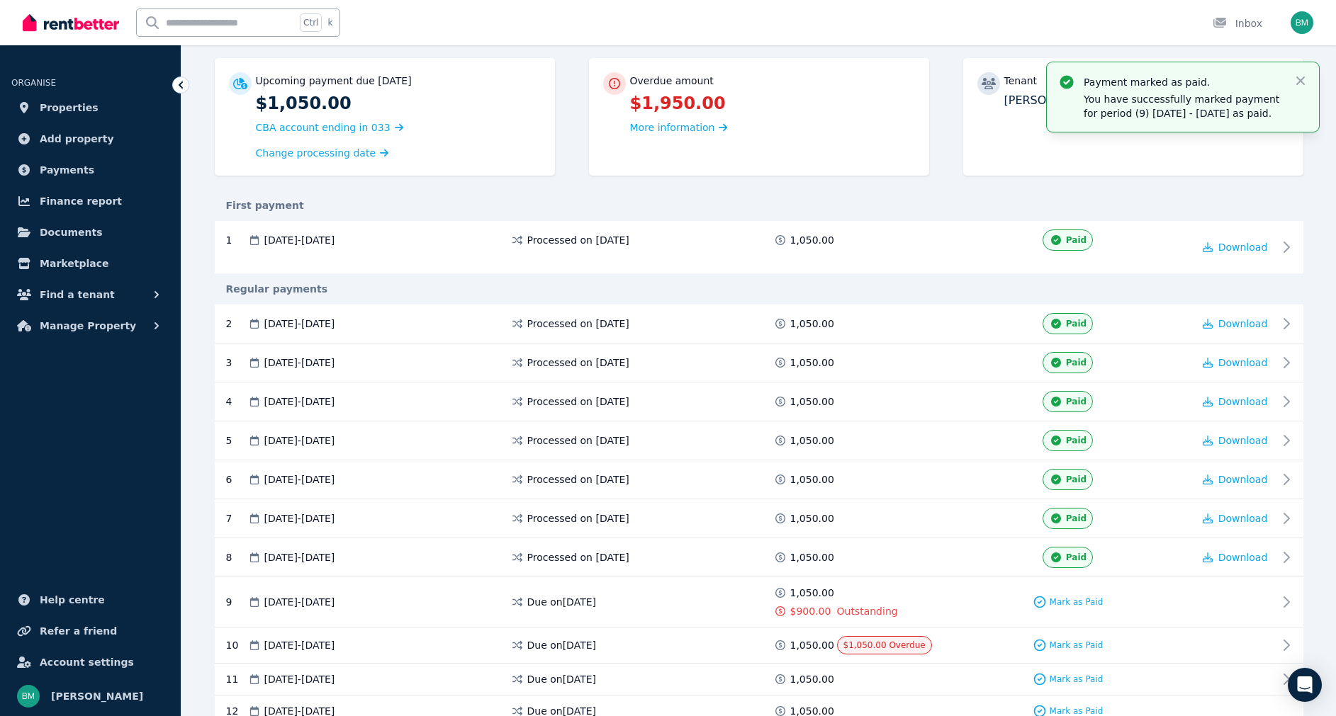
scroll to position [83, 0]
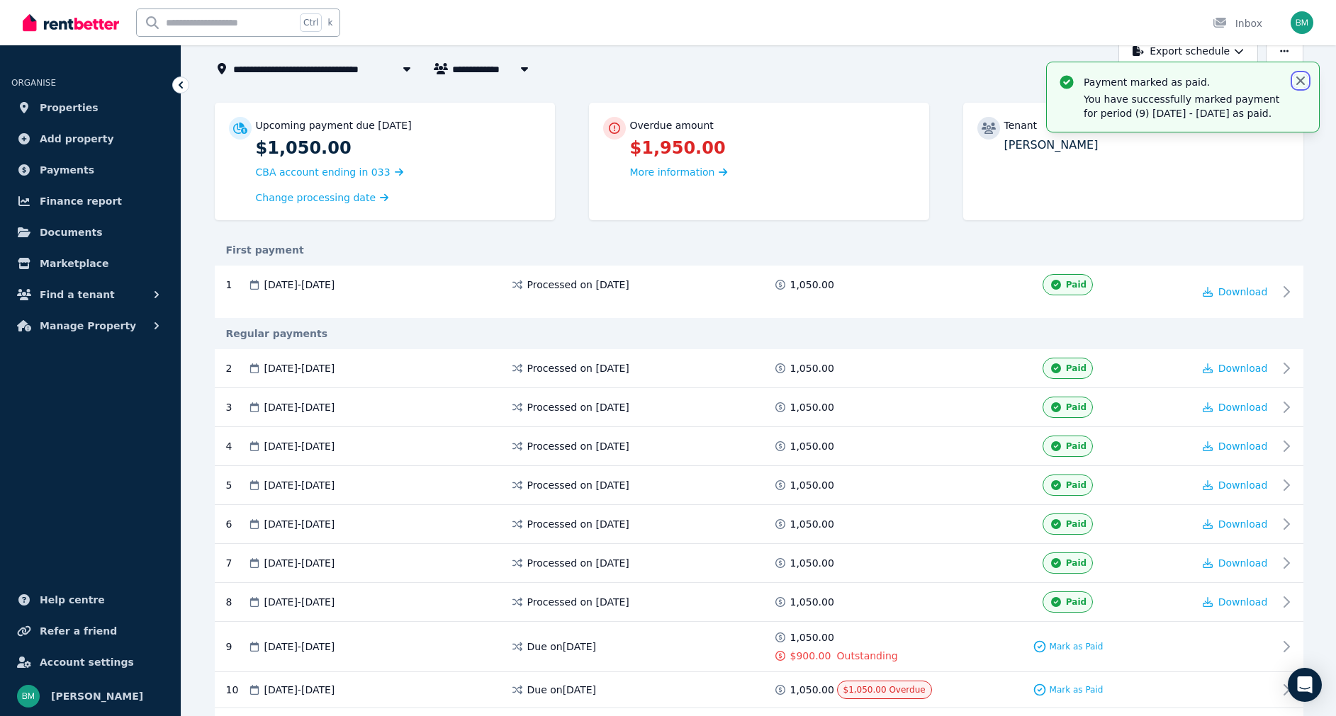
click at [1201, 86] on icon "button" at bounding box center [1300, 81] width 14 height 14
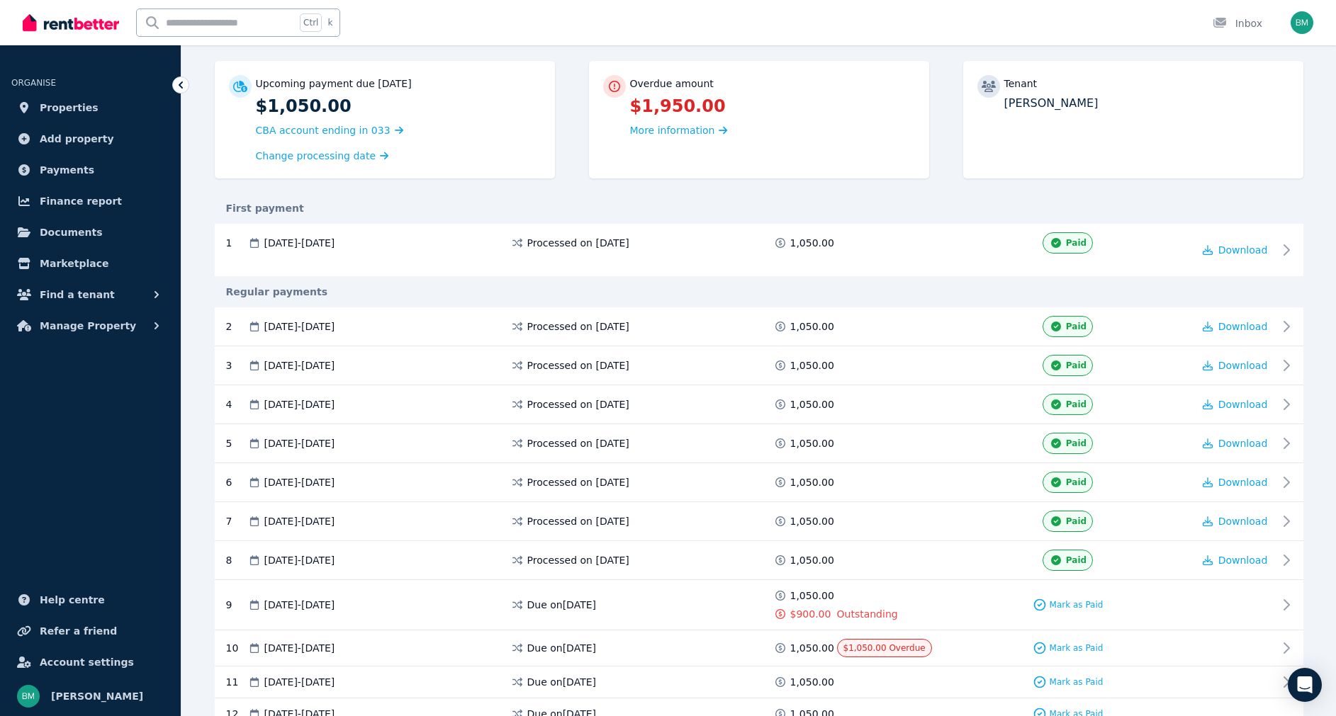
scroll to position [131, 0]
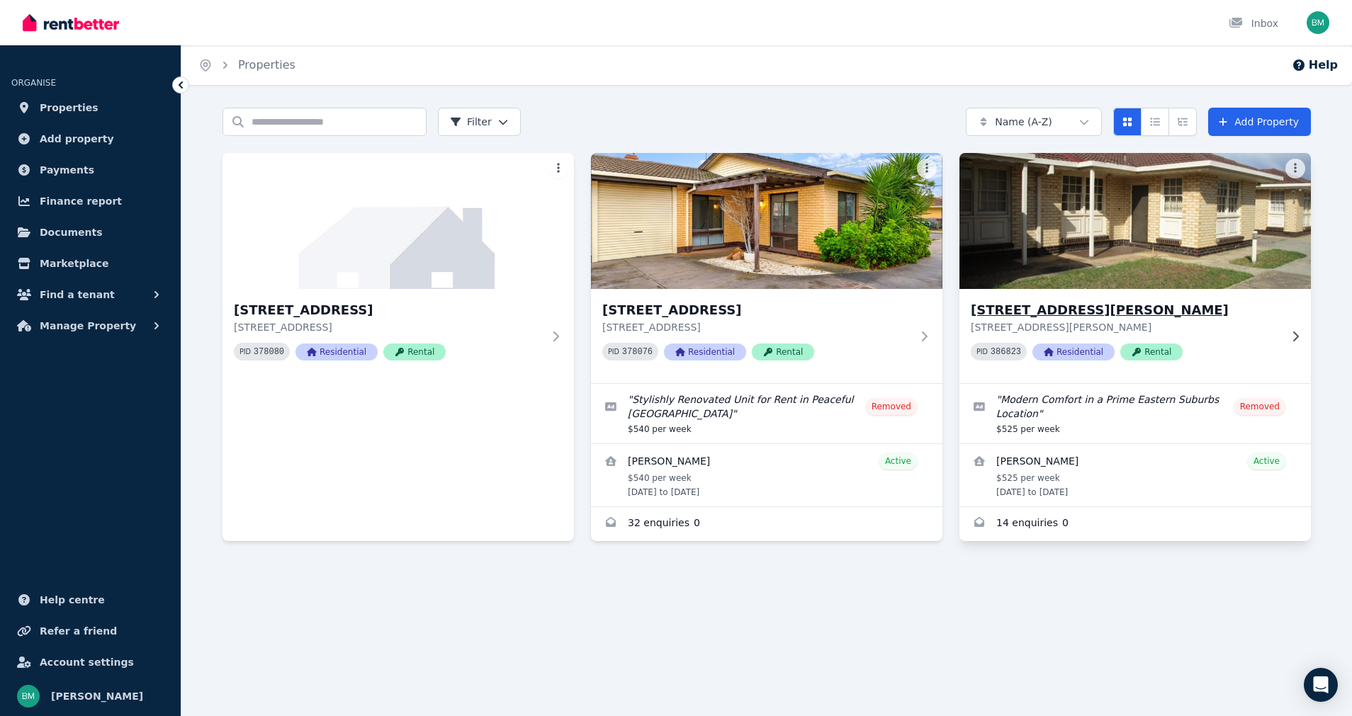
click at [1018, 304] on h3 "[STREET_ADDRESS][PERSON_NAME]" at bounding box center [1125, 310] width 309 height 20
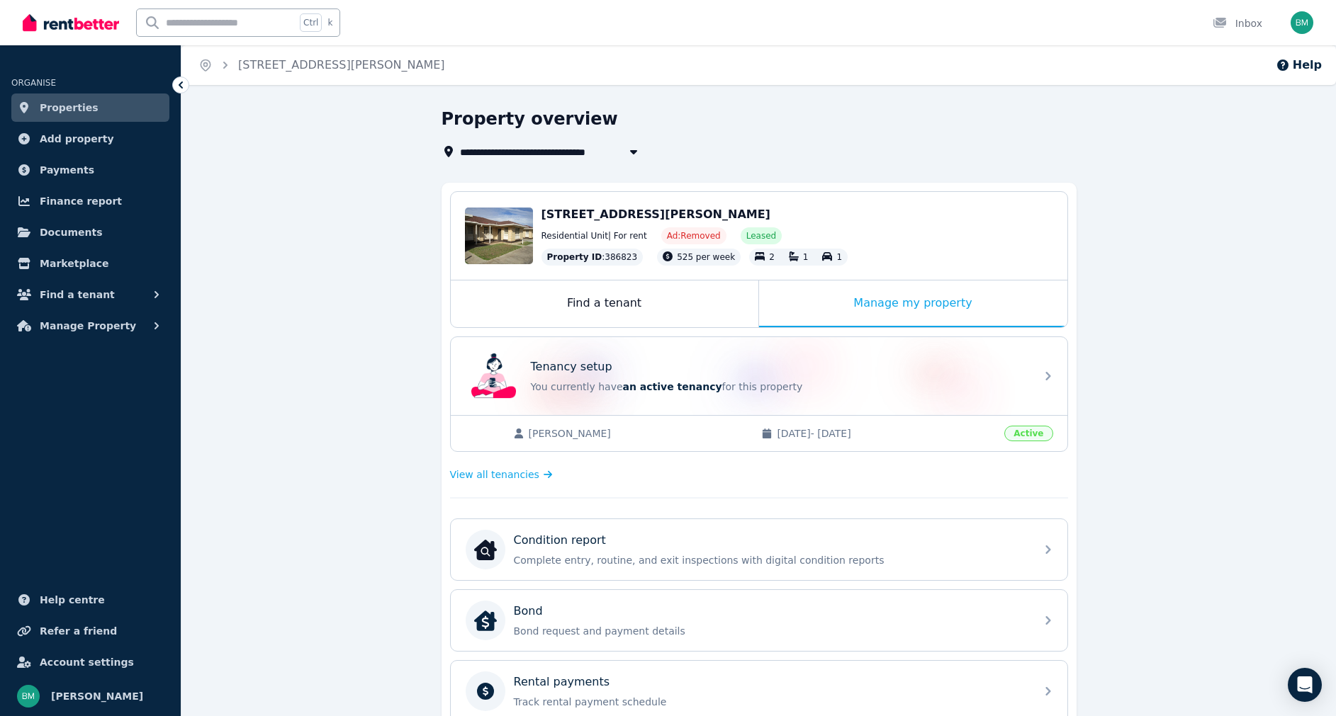
click at [596, 215] on span "[STREET_ADDRESS][PERSON_NAME]" at bounding box center [655, 214] width 229 height 13
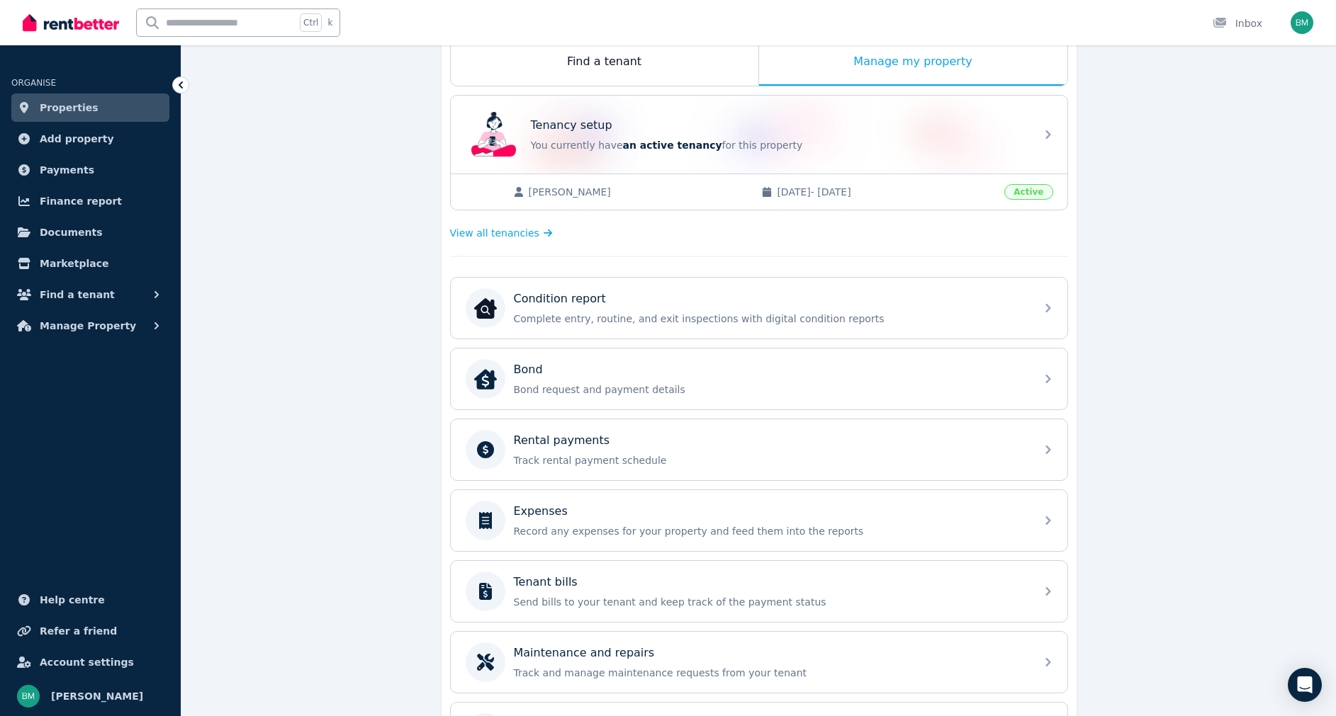
scroll to position [352, 0]
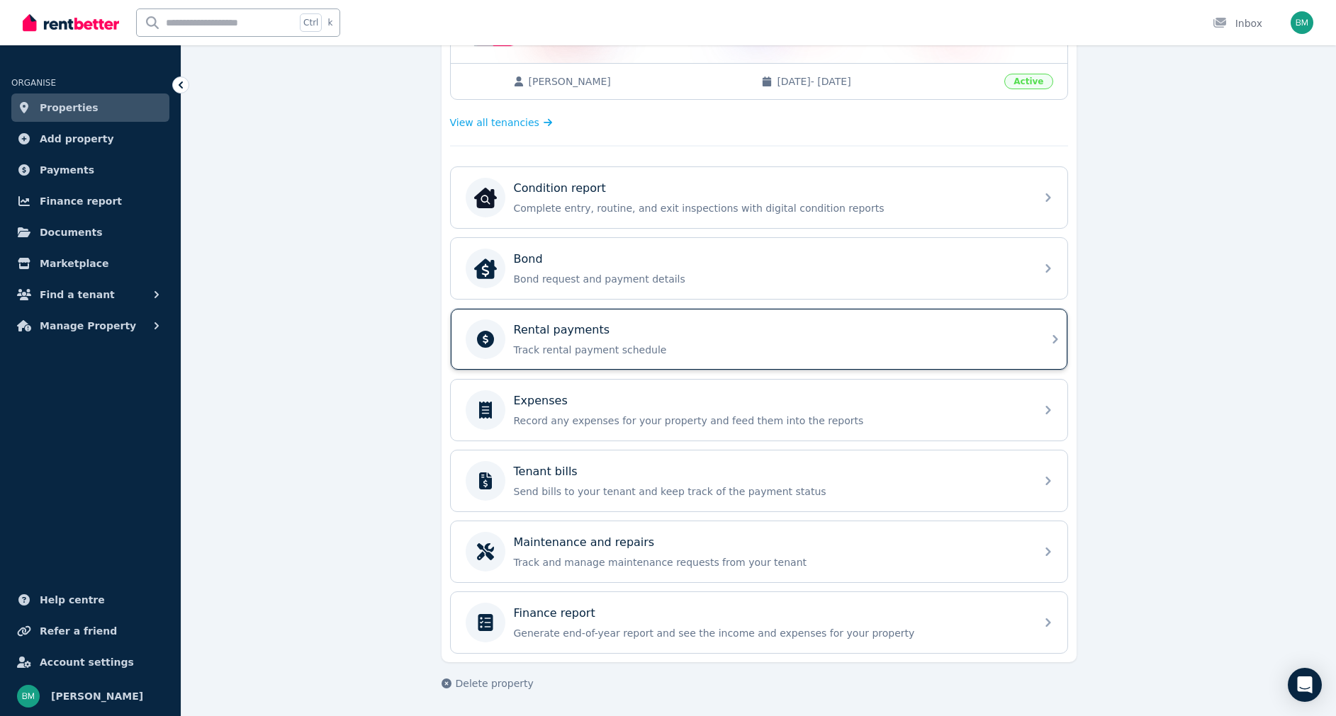
click at [558, 333] on p "Rental payments" at bounding box center [562, 330] width 96 height 17
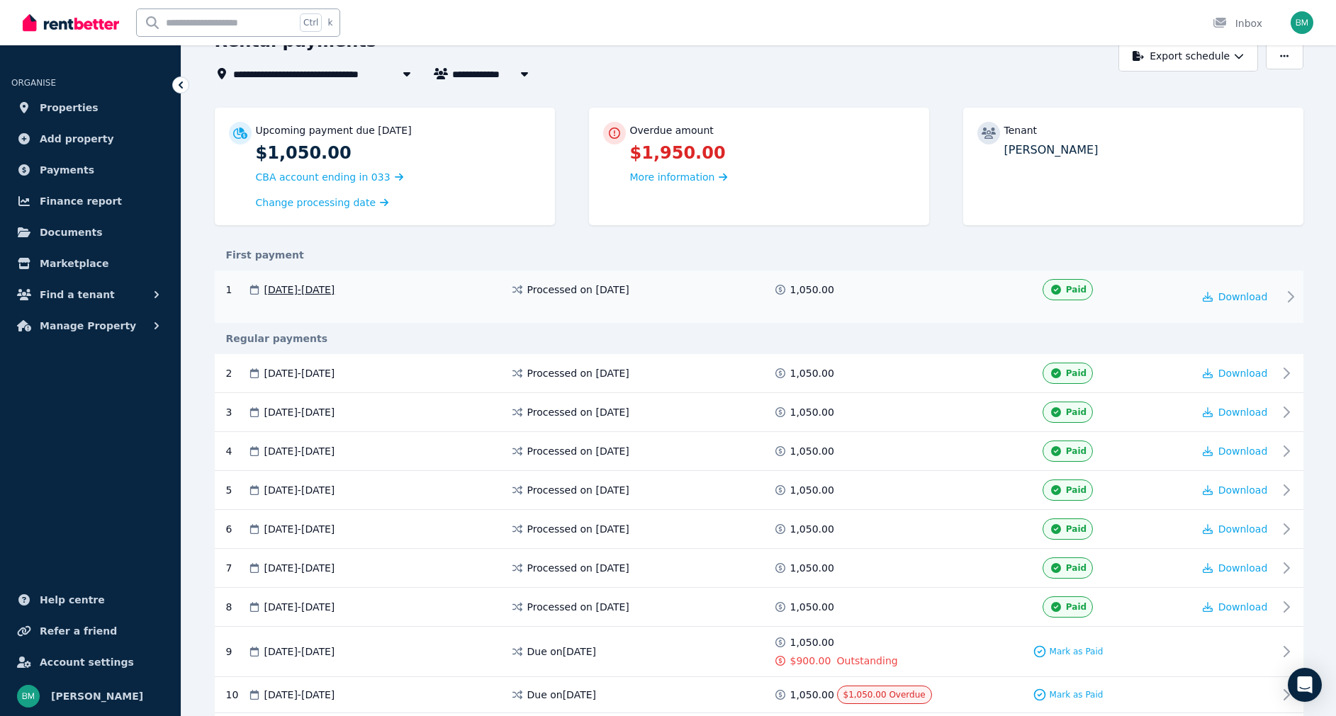
scroll to position [213, 0]
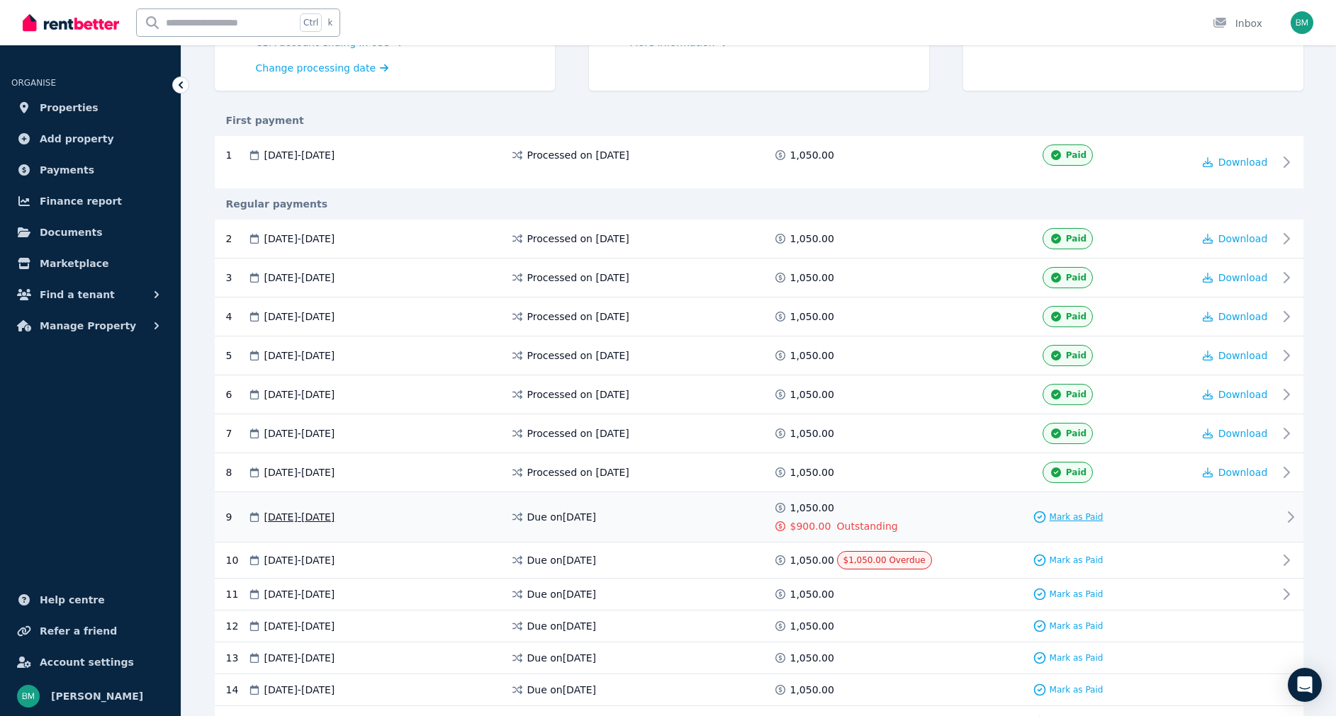
click at [1060, 516] on span "Mark as Paid" at bounding box center [1077, 517] width 54 height 11
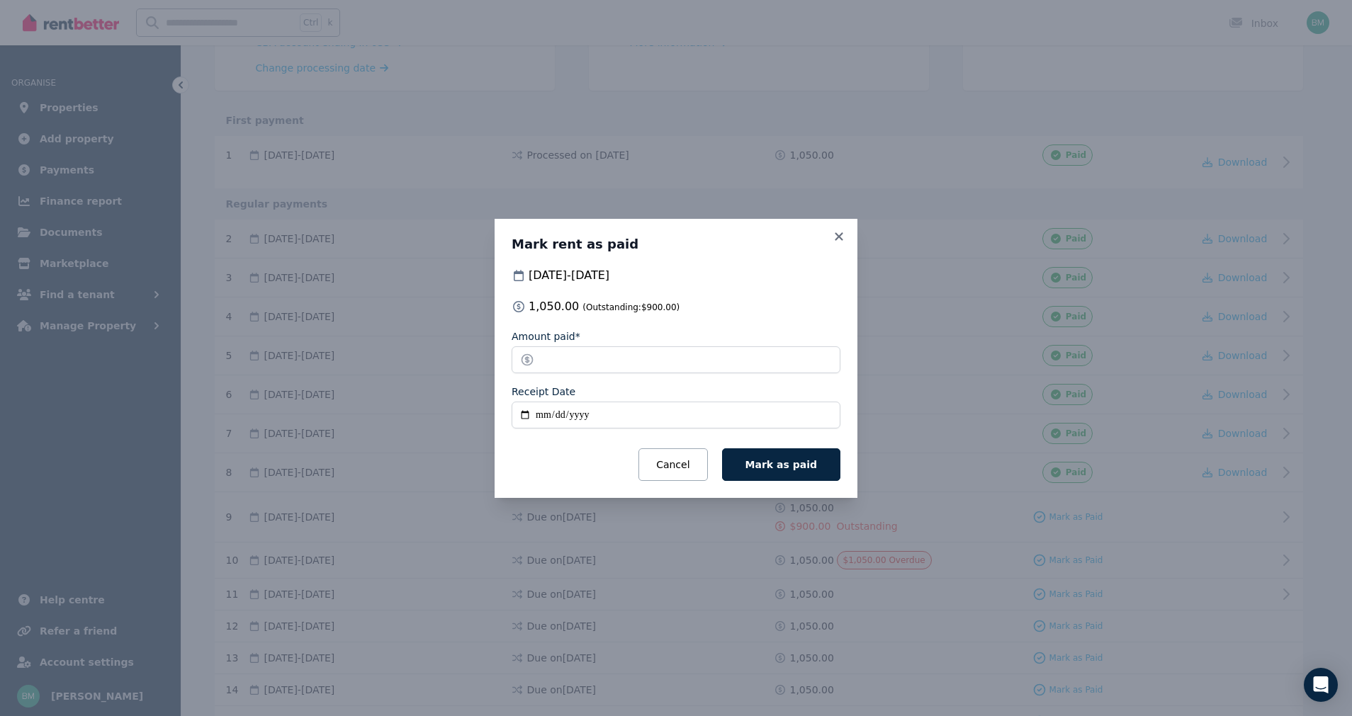
click at [517, 413] on input "Receipt Date" at bounding box center [676, 415] width 329 height 27
click at [523, 414] on input "Receipt Date" at bounding box center [676, 415] width 329 height 27
type input "**********"
click at [795, 460] on span "Mark as paid" at bounding box center [782, 464] width 72 height 11
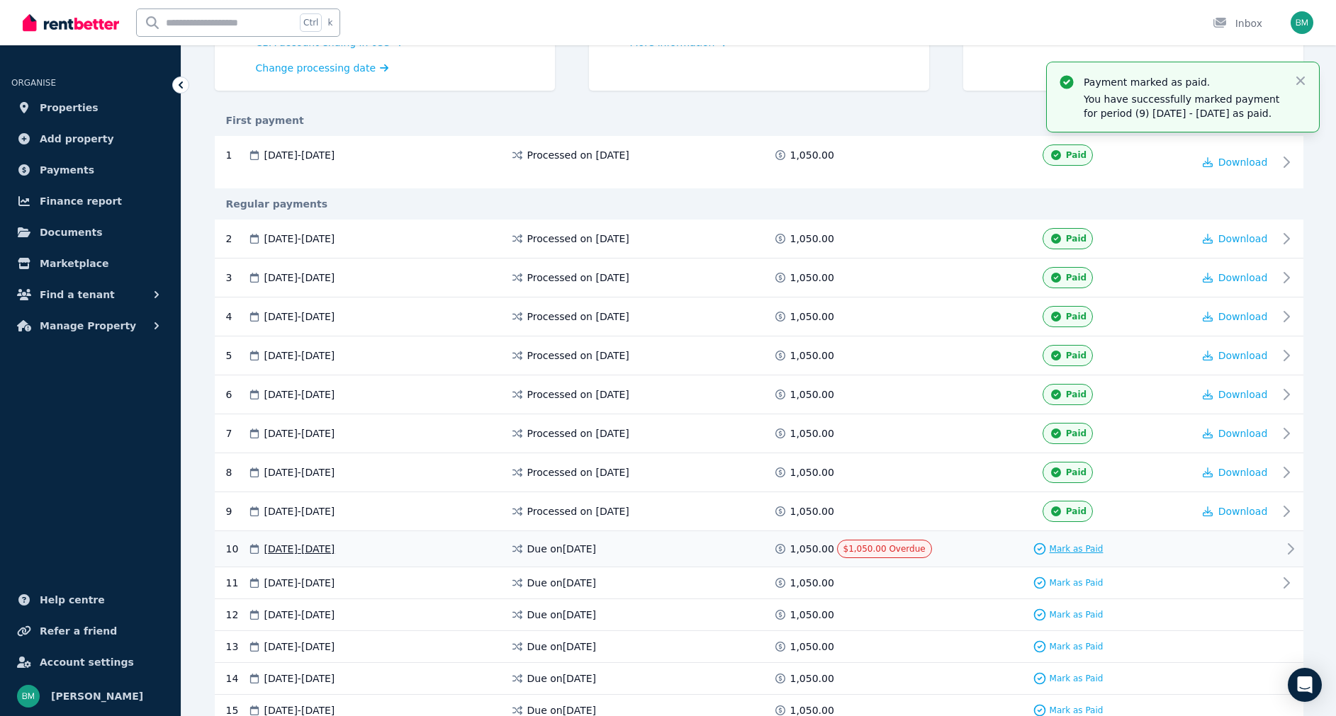
click at [1064, 544] on span "Mark as Paid" at bounding box center [1077, 549] width 54 height 11
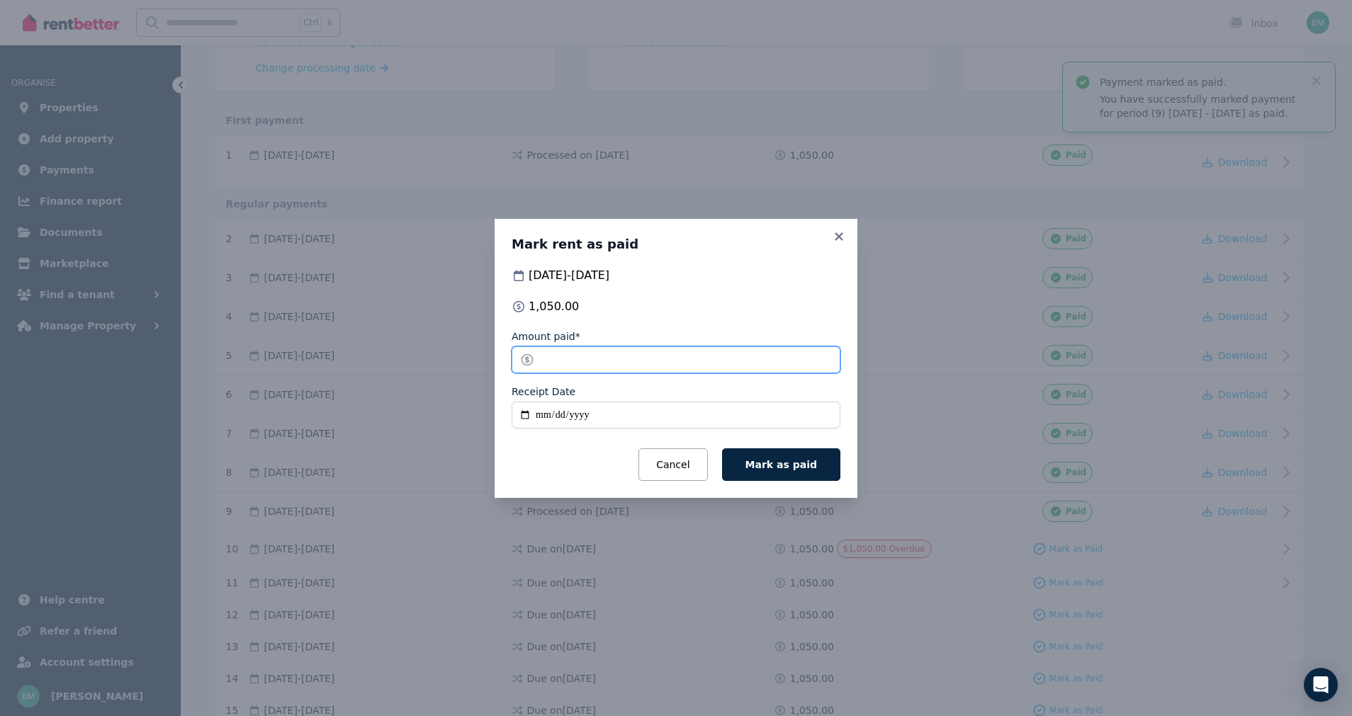
click at [683, 359] on input "*******" at bounding box center [676, 360] width 329 height 27
type input "***"
click at [527, 412] on input "Receipt Date" at bounding box center [676, 415] width 329 height 27
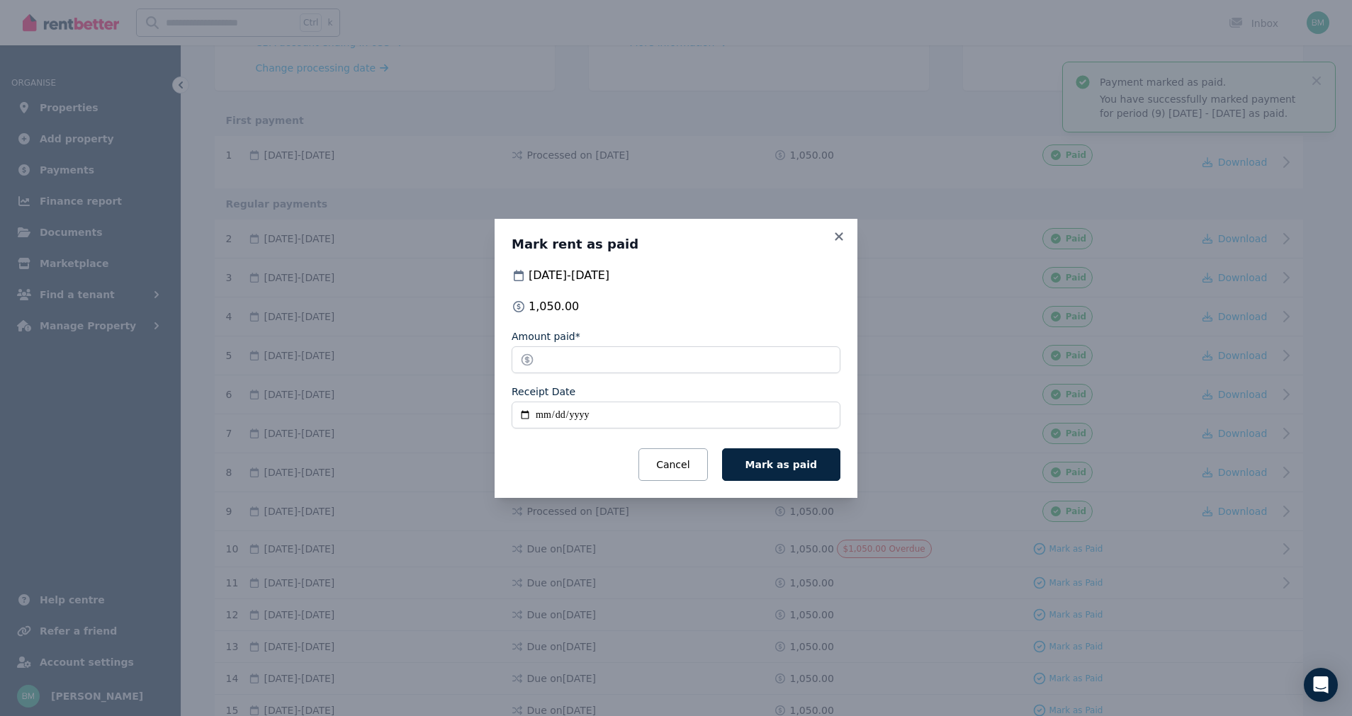
type input "**********"
click at [811, 476] on button "Mark as paid" at bounding box center [781, 465] width 118 height 33
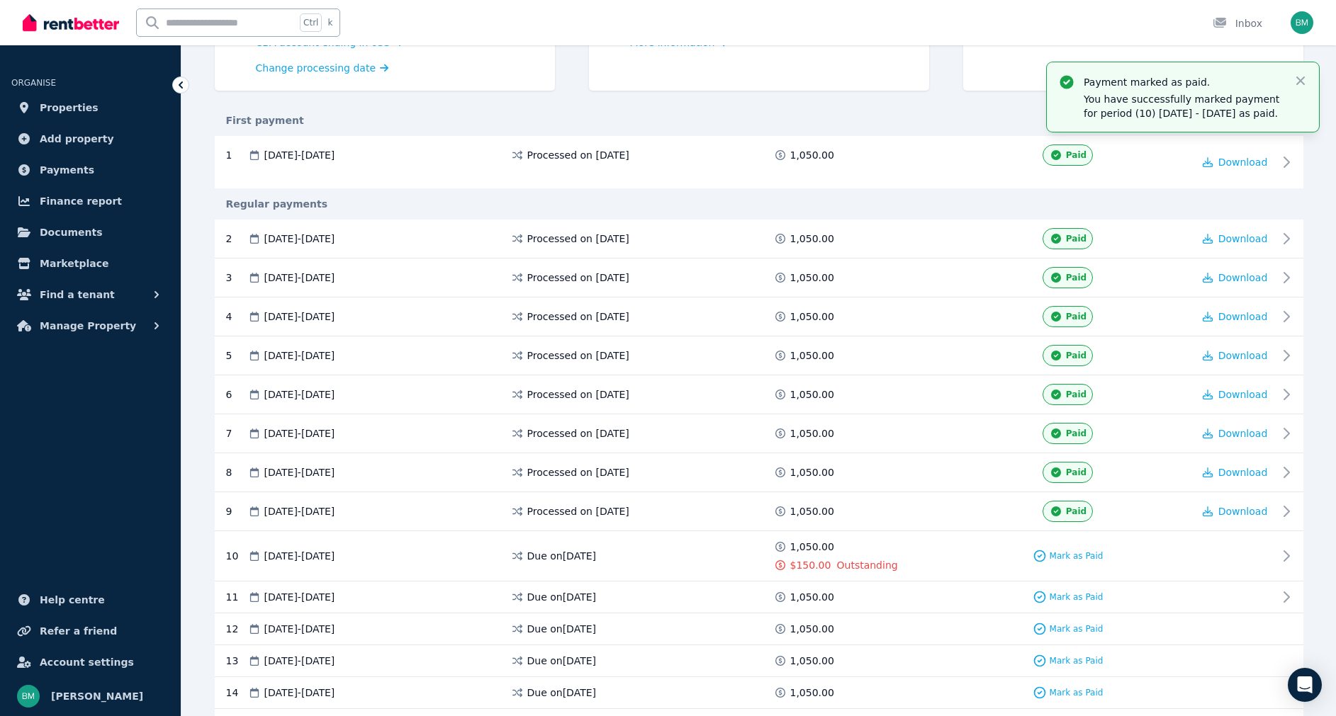
scroll to position [154, 0]
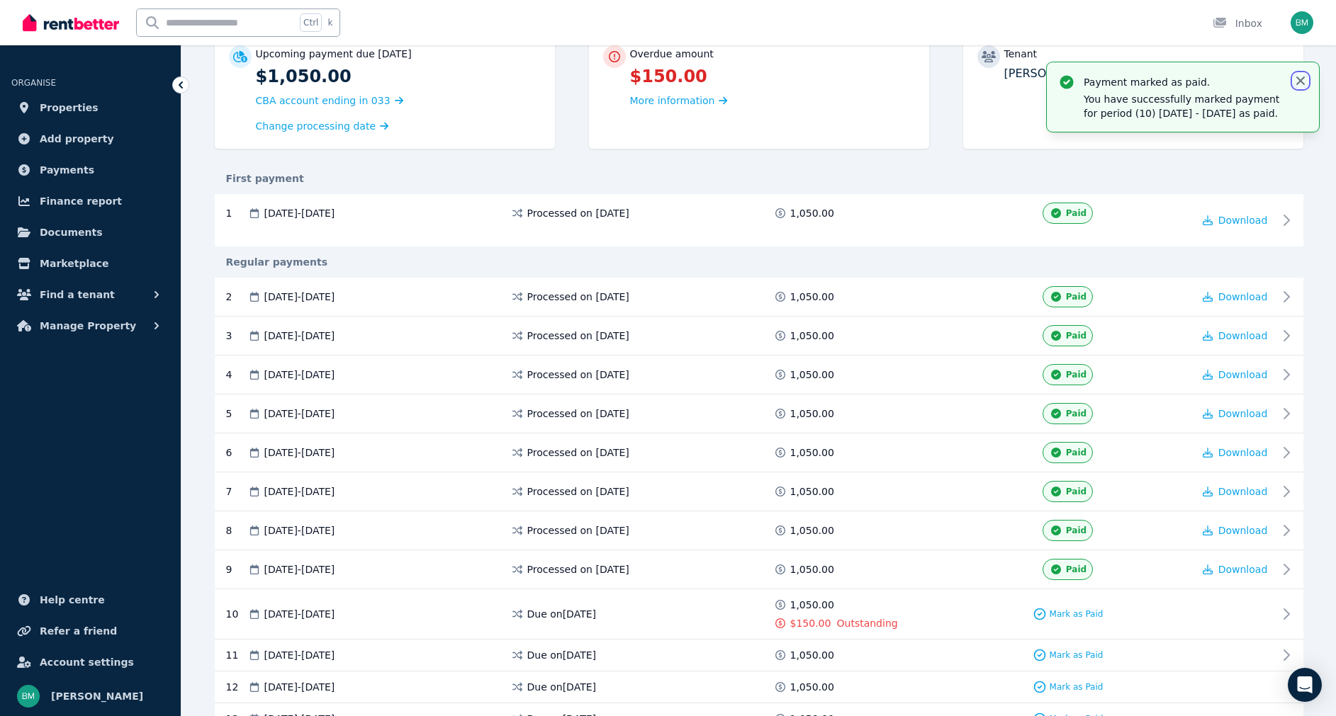
click at [1300, 86] on icon "button" at bounding box center [1300, 81] width 14 height 14
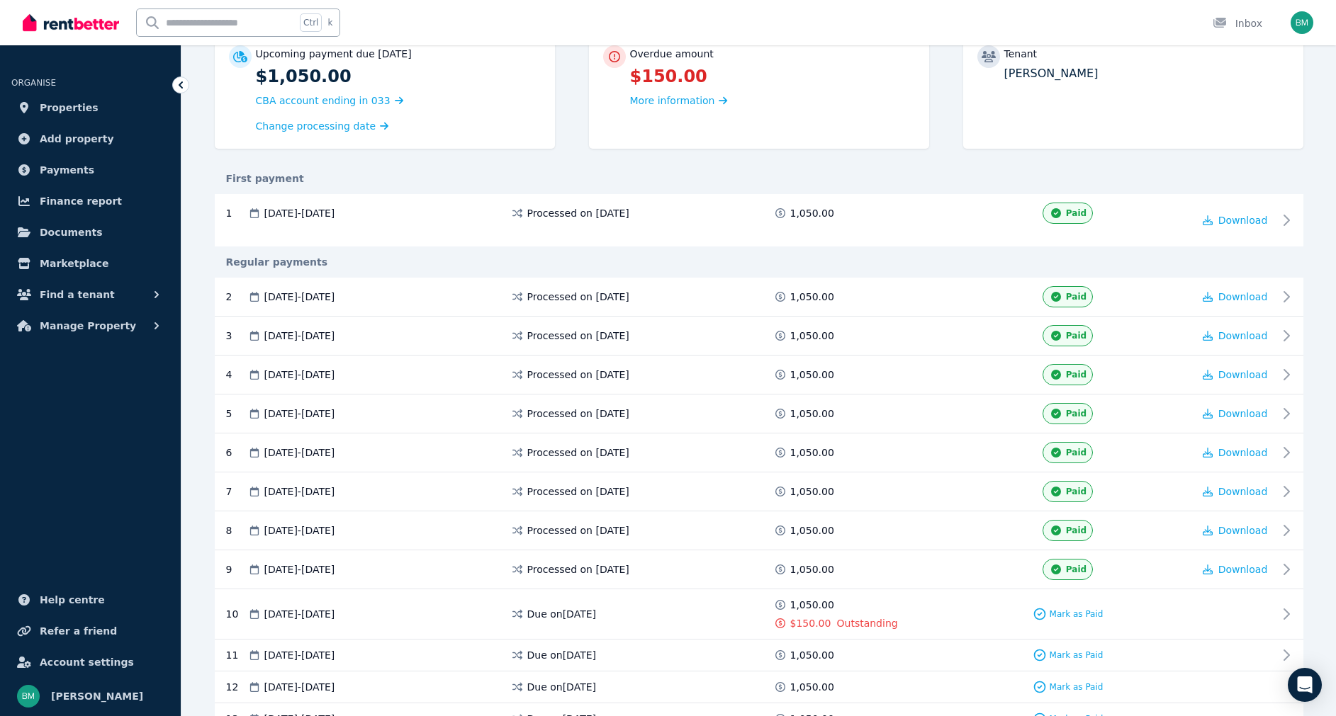
scroll to position [145, 0]
